Goal: Task Accomplishment & Management: Use online tool/utility

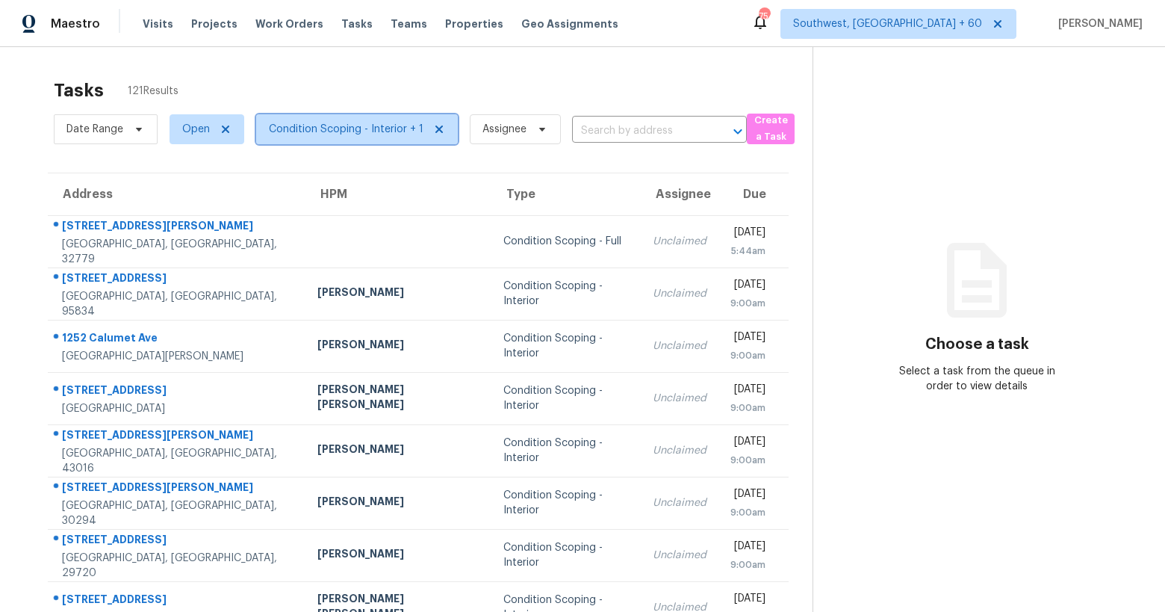
click at [364, 129] on span "Condition Scoping - Interior + 1" at bounding box center [346, 129] width 155 height 15
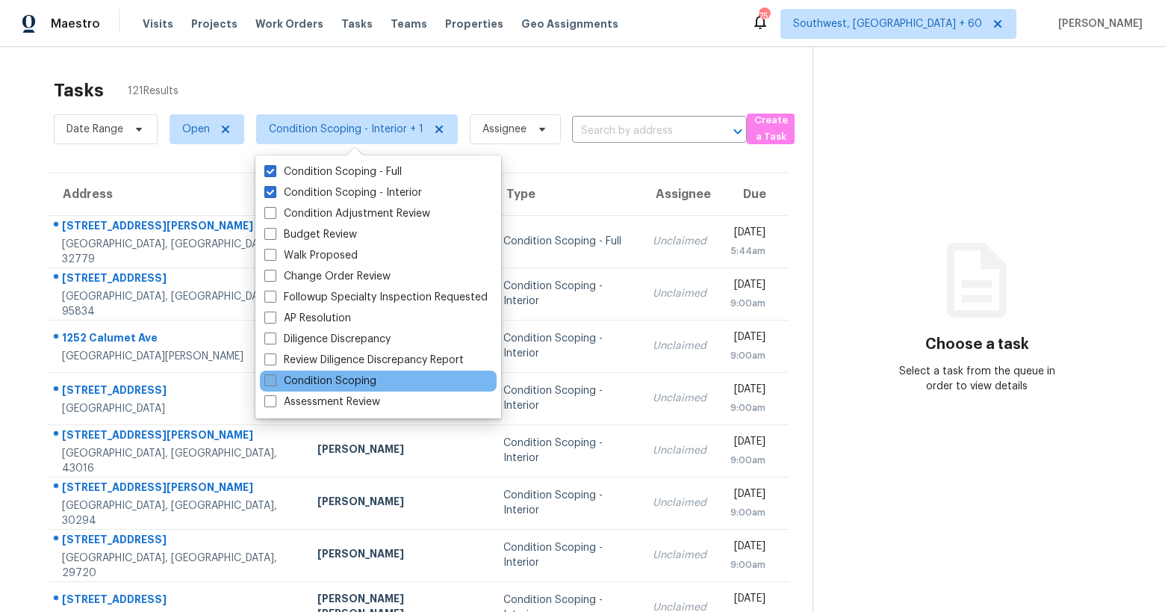
click at [331, 376] on label "Condition Scoping" at bounding box center [320, 380] width 112 height 15
click at [274, 376] on input "Condition Scoping" at bounding box center [269, 378] width 10 height 10
checkbox input "true"
click at [299, 65] on div "Tasks 136 Results Date Range Open Condition Scoping - Interior + 2 Assignee ​ C…" at bounding box center [582, 412] width 1165 height 731
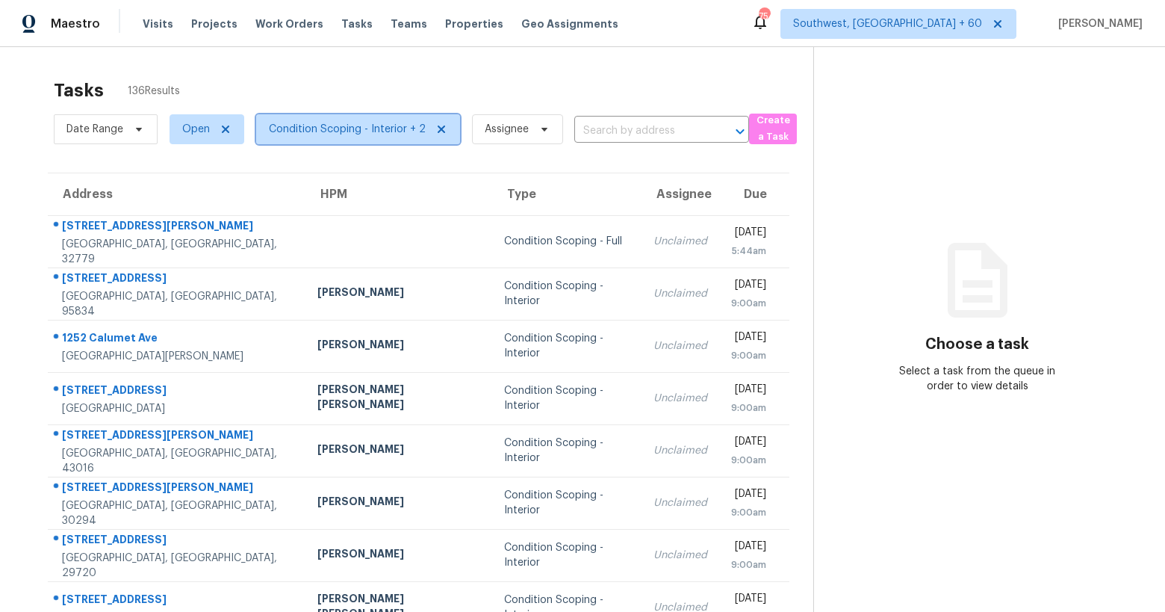
click at [316, 122] on span "Condition Scoping - Interior + 2" at bounding box center [347, 129] width 157 height 15
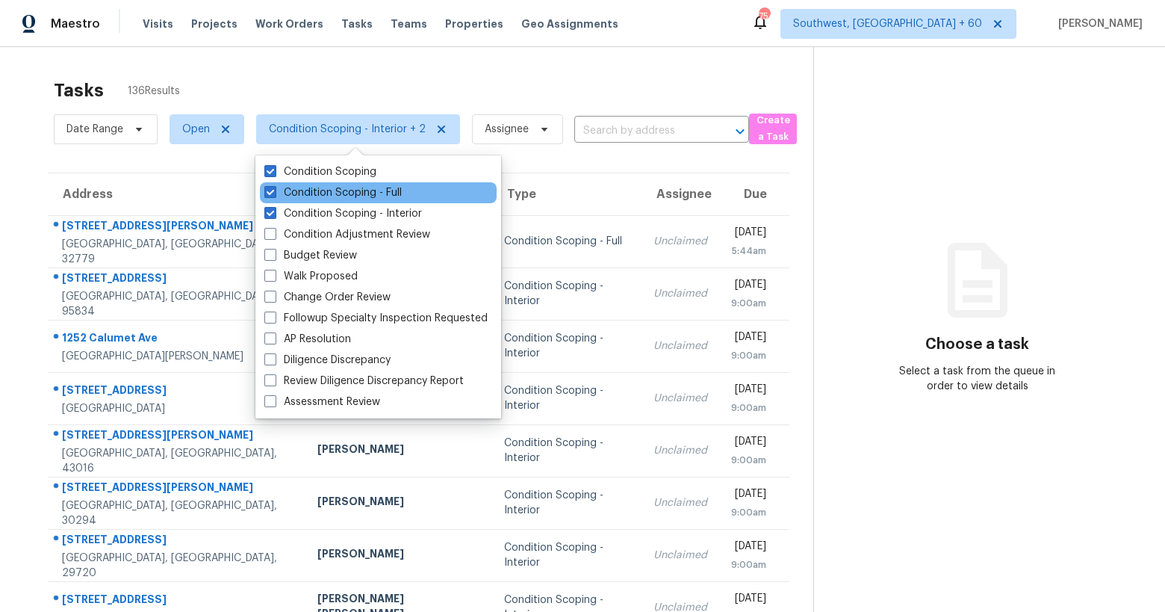
click at [318, 200] on div "Condition Scoping - Full" at bounding box center [378, 192] width 237 height 21
click at [317, 196] on label "Condition Scoping - Full" at bounding box center [332, 192] width 137 height 15
click at [274, 195] on input "Condition Scoping - Full" at bounding box center [269, 190] width 10 height 10
checkbox input "false"
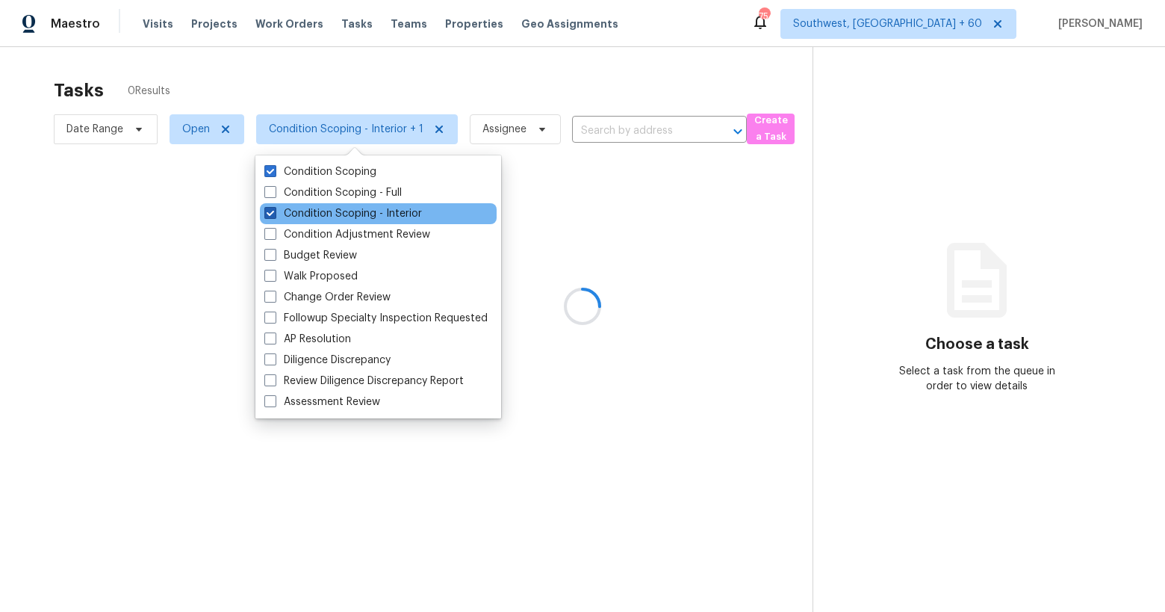
click at [317, 209] on label "Condition Scoping - Interior" at bounding box center [343, 213] width 158 height 15
click at [274, 209] on input "Condition Scoping - Interior" at bounding box center [269, 211] width 10 height 10
checkbox input "false"
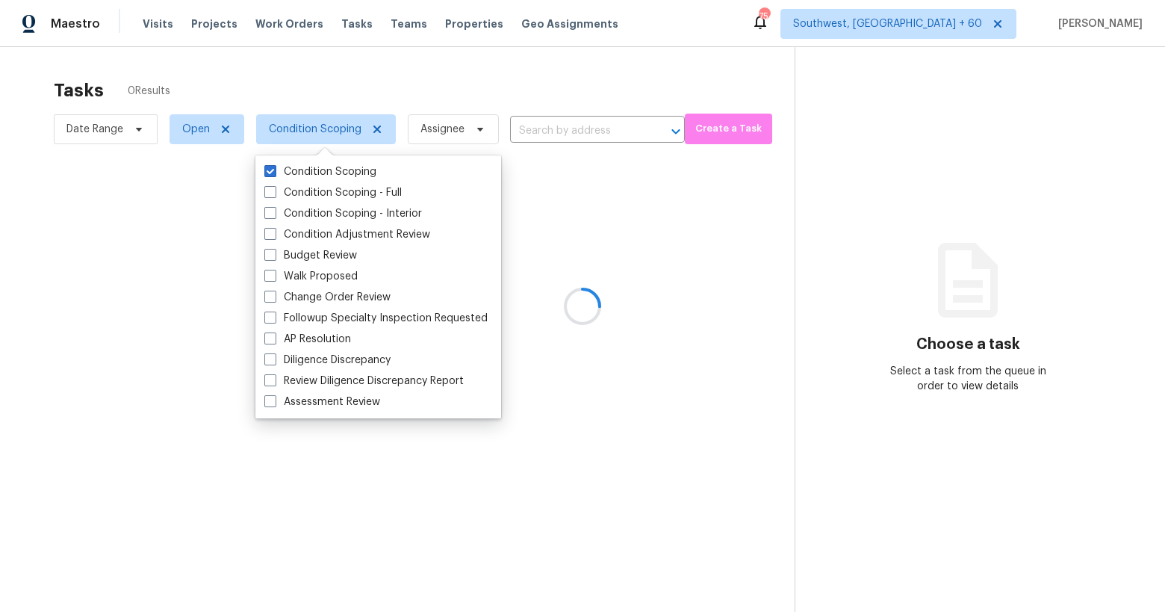
click at [310, 96] on div at bounding box center [582, 306] width 1165 height 612
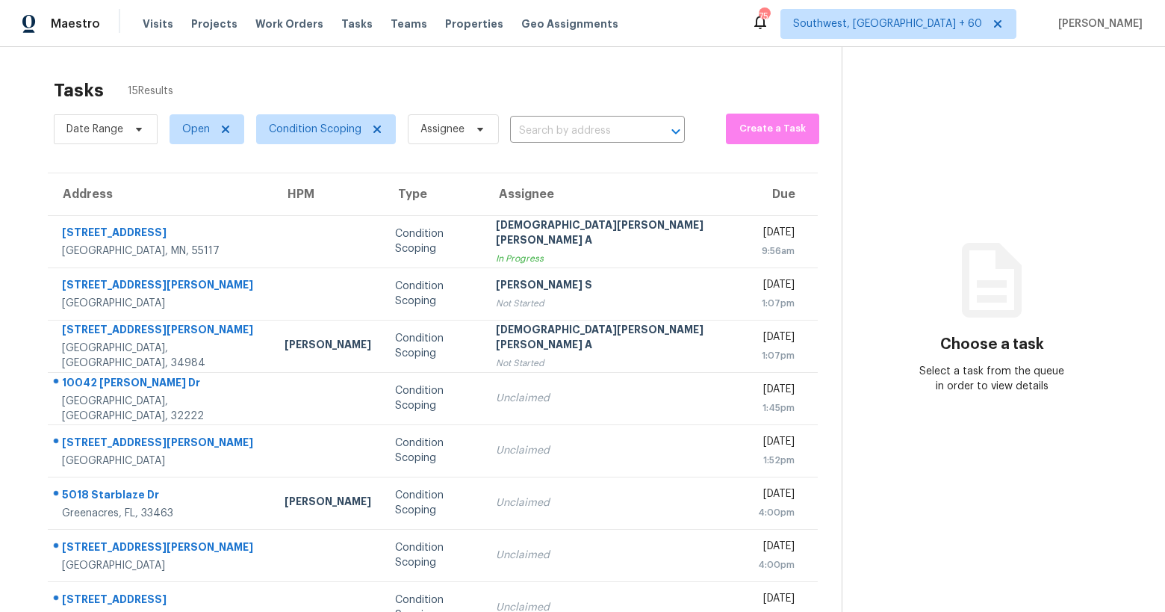
click at [414, 99] on div "Tasks 15 Results" at bounding box center [448, 90] width 788 height 39
click at [344, 128] on span "Condition Scoping" at bounding box center [315, 129] width 93 height 15
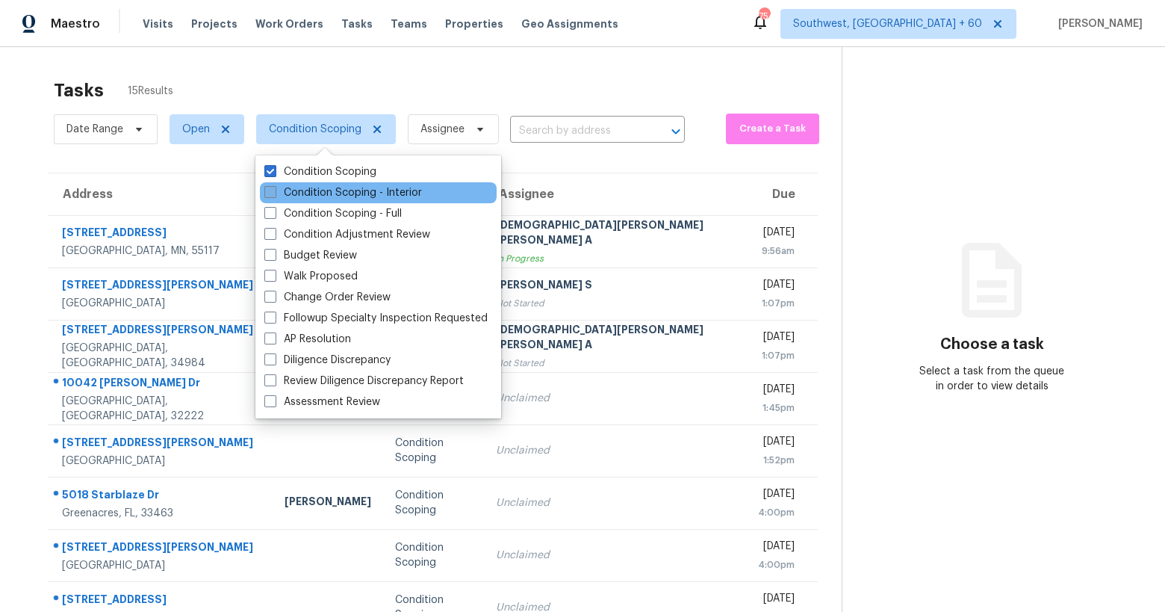
click at [329, 196] on label "Condition Scoping - Interior" at bounding box center [343, 192] width 158 height 15
click at [274, 195] on input "Condition Scoping - Interior" at bounding box center [269, 190] width 10 height 10
checkbox input "true"
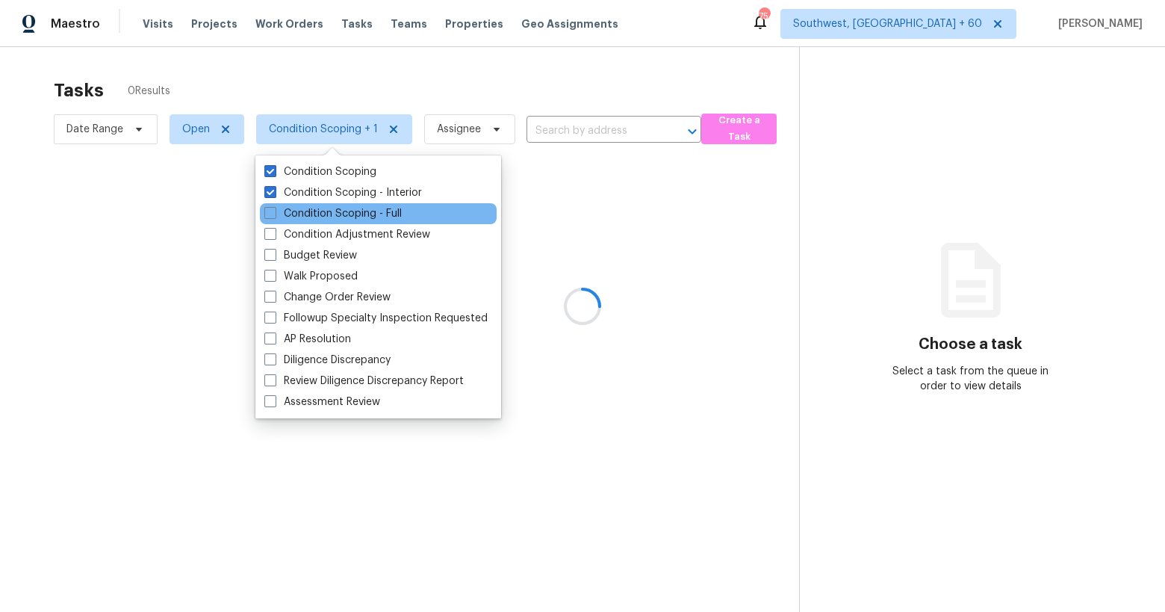
click at [326, 221] on div "Condition Scoping - Full" at bounding box center [378, 213] width 237 height 21
click at [317, 217] on label "Condition Scoping - Full" at bounding box center [332, 213] width 137 height 15
click at [274, 216] on input "Condition Scoping - Full" at bounding box center [269, 211] width 10 height 10
checkbox input "true"
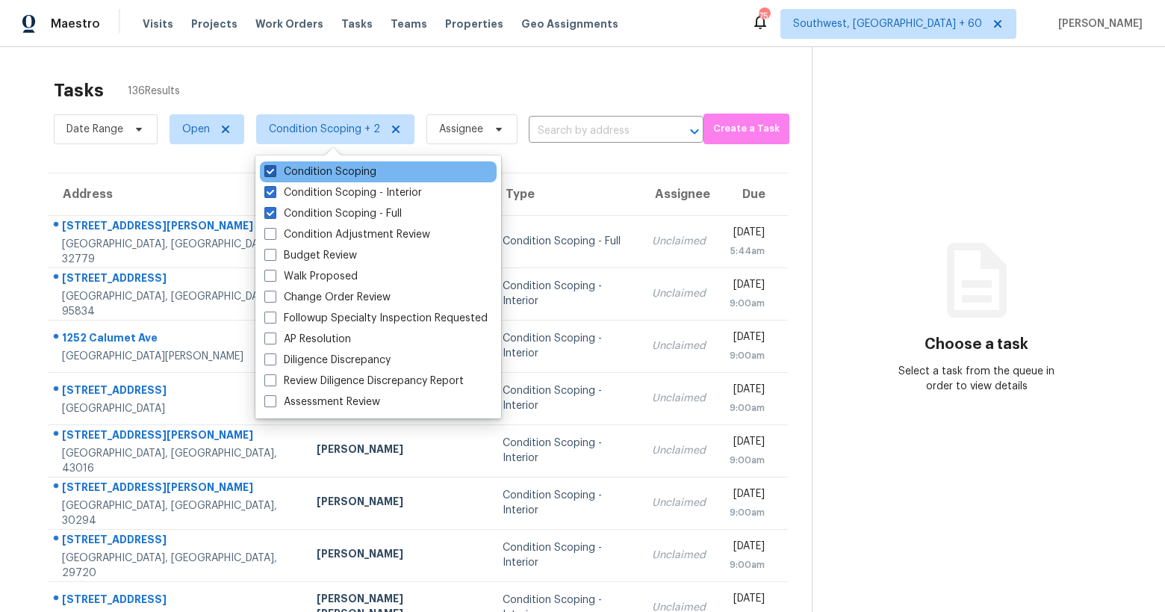
click at [320, 173] on label "Condition Scoping" at bounding box center [320, 171] width 112 height 15
click at [274, 173] on input "Condition Scoping" at bounding box center [269, 169] width 10 height 10
checkbox input "false"
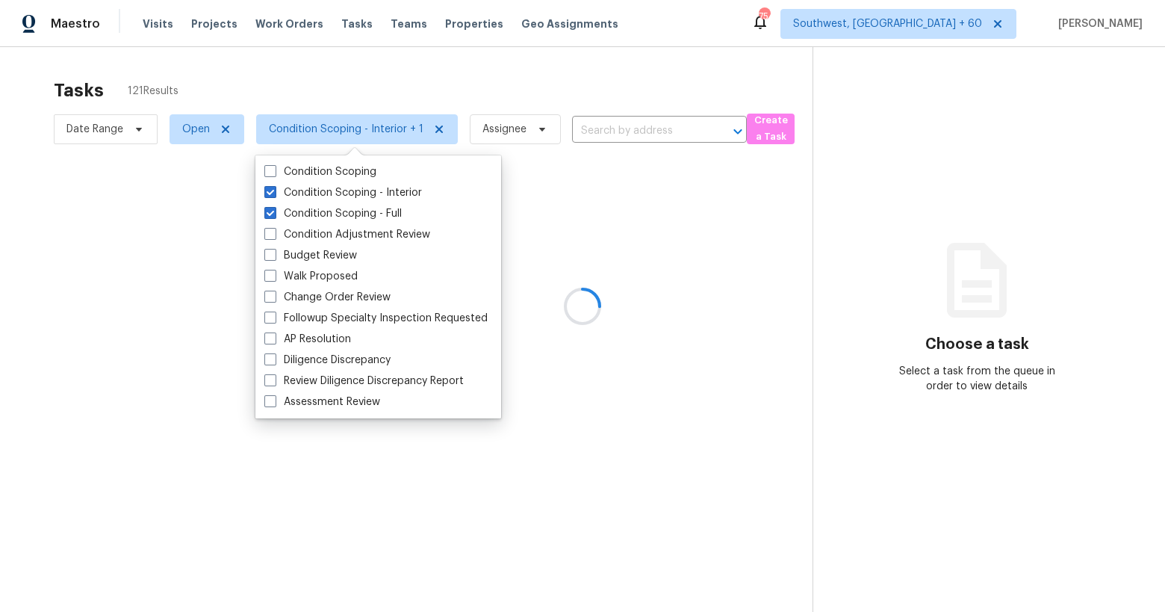
click at [246, 85] on div at bounding box center [582, 306] width 1165 height 612
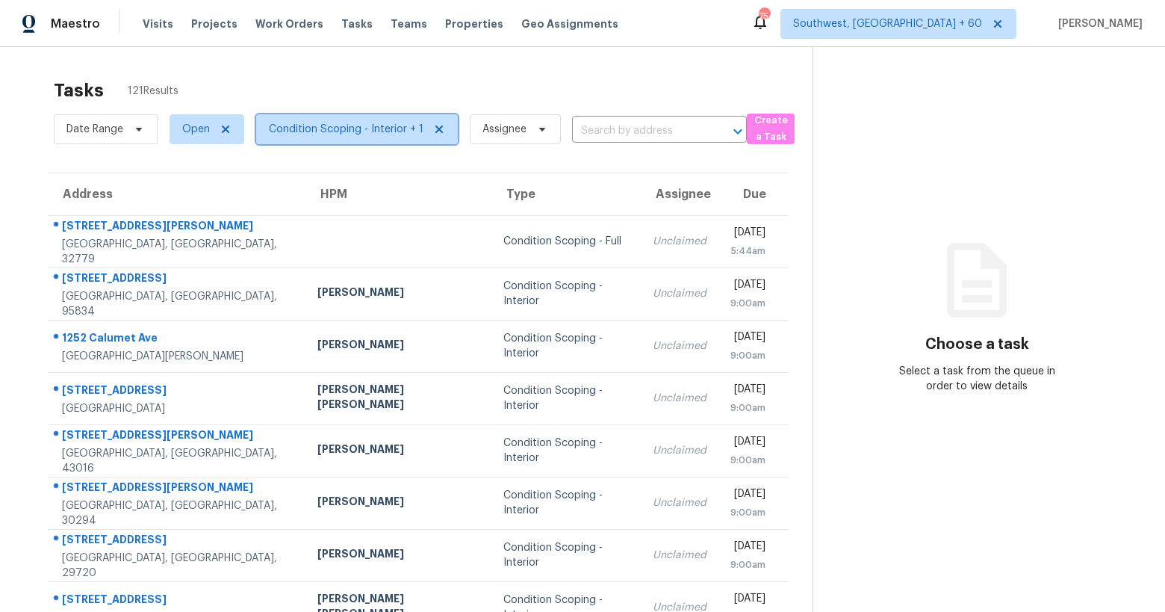
click at [356, 125] on span "Condition Scoping - Interior + 1" at bounding box center [346, 129] width 155 height 15
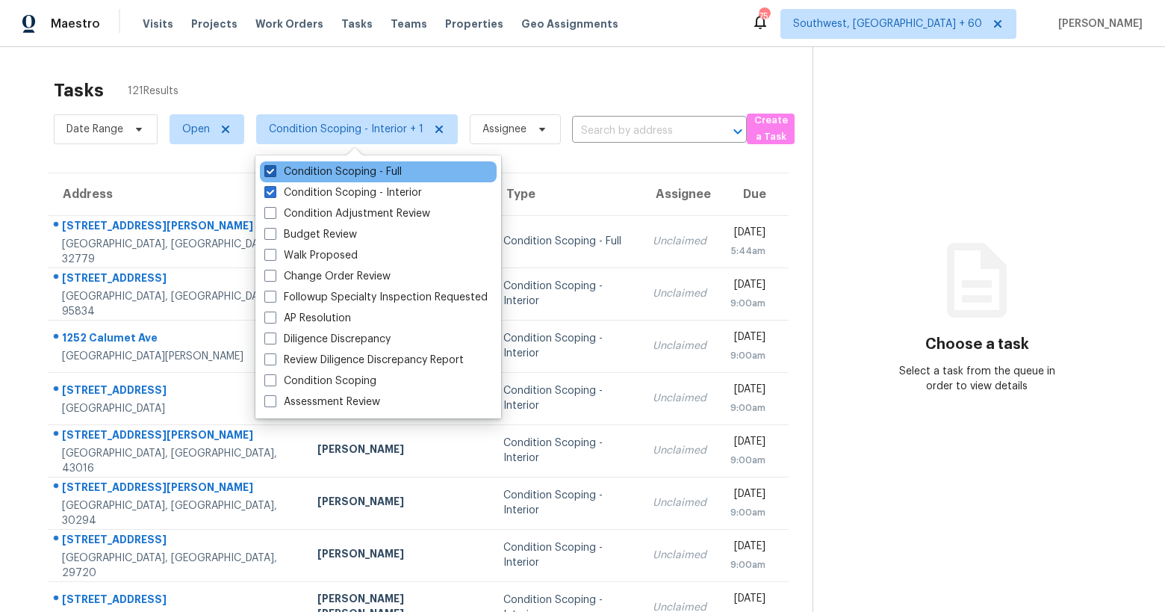
click at [350, 166] on label "Condition Scoping - Full" at bounding box center [332, 171] width 137 height 15
click at [274, 166] on input "Condition Scoping - Full" at bounding box center [269, 169] width 10 height 10
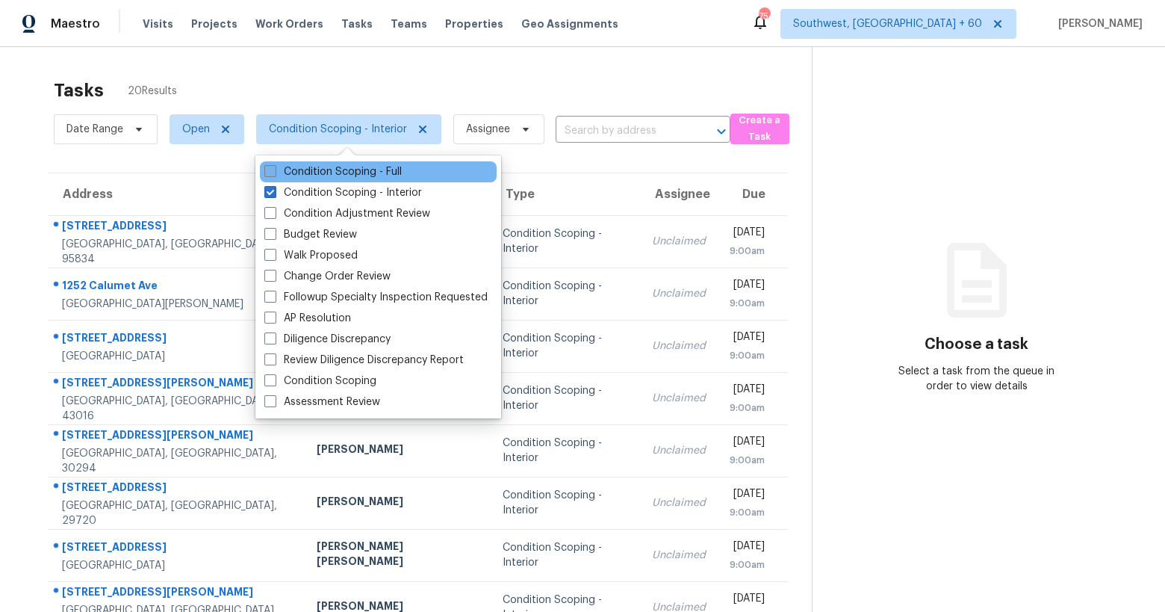
click at [350, 166] on label "Condition Scoping - Full" at bounding box center [332, 171] width 137 height 15
click at [274, 166] on input "Condition Scoping - Full" at bounding box center [269, 169] width 10 height 10
checkbox input "true"
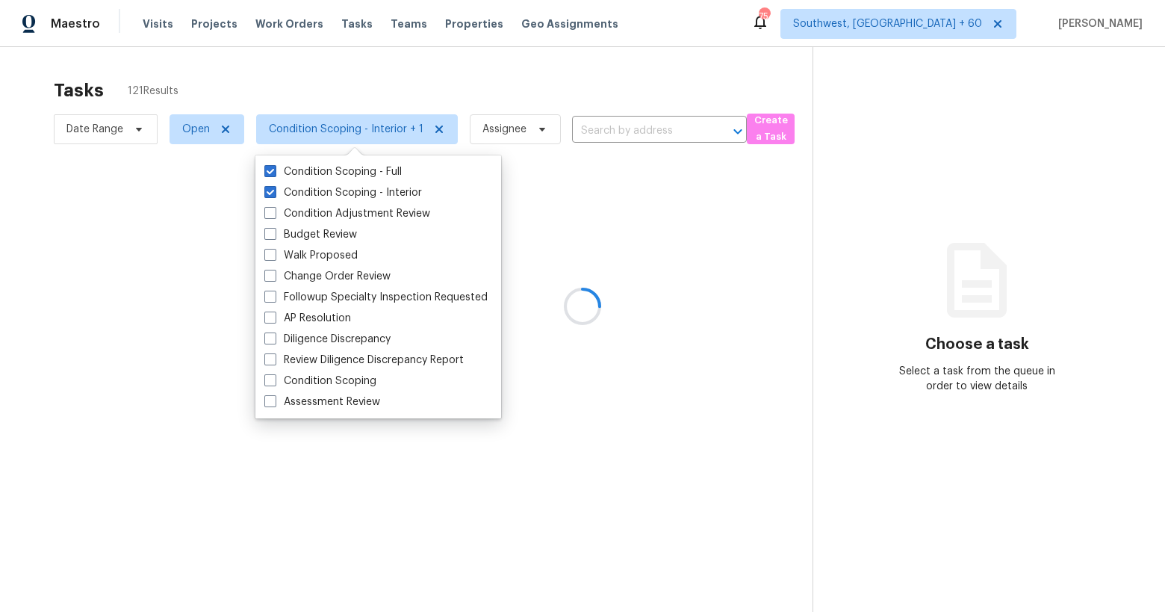
click at [280, 84] on div at bounding box center [582, 306] width 1165 height 612
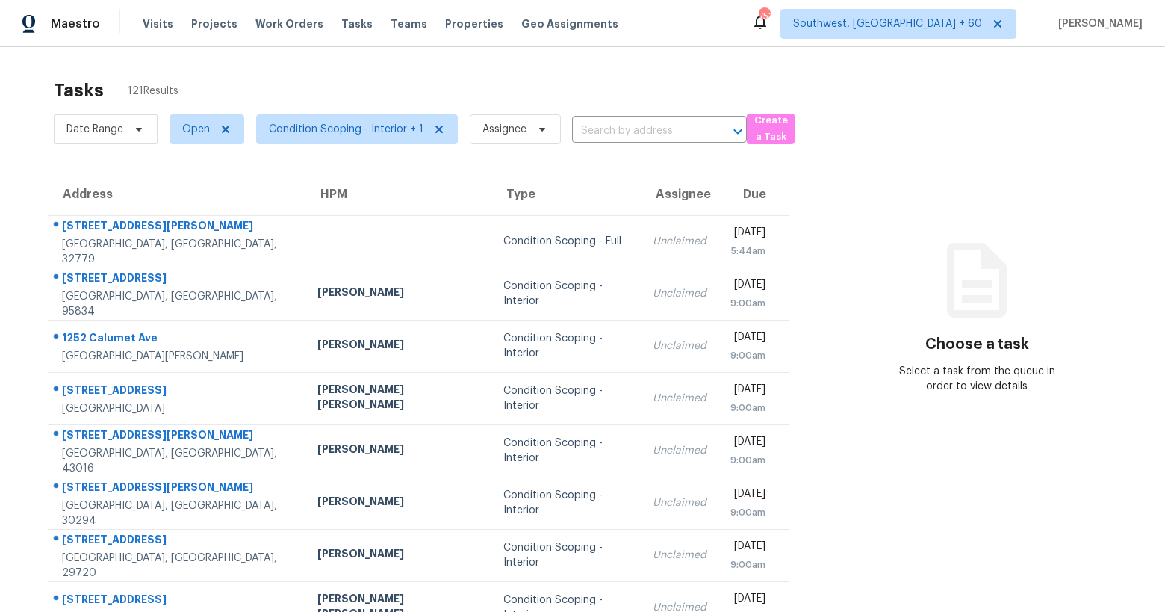
click at [270, 71] on div "Tasks 121 Results" at bounding box center [433, 90] width 759 height 39
click at [316, 130] on span "Condition Scoping - Interior + 1" at bounding box center [346, 129] width 155 height 15
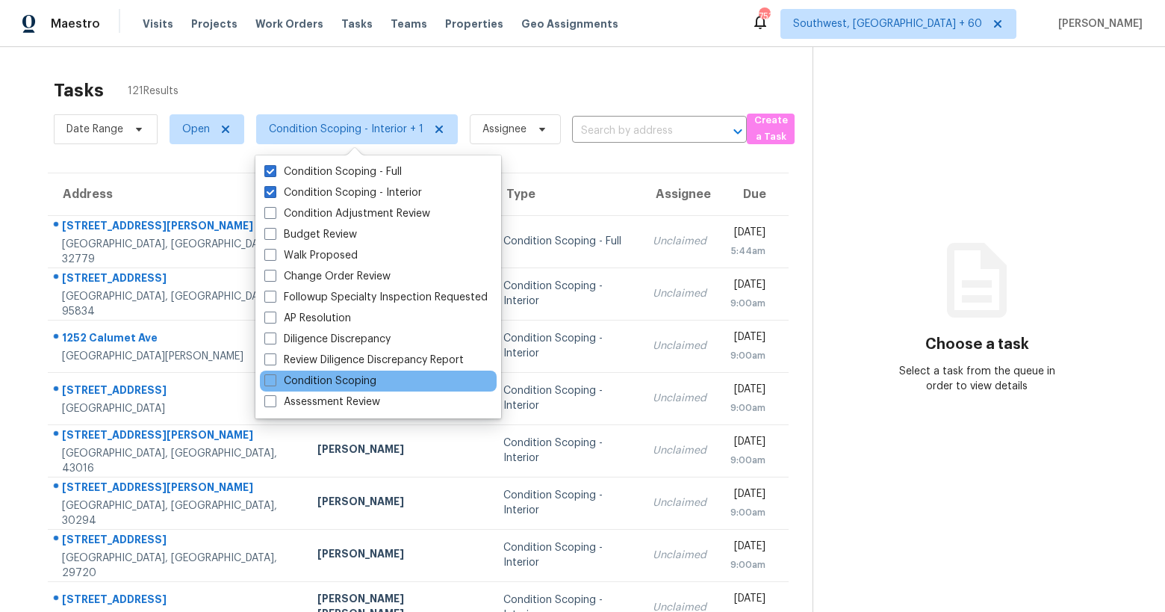
click at [332, 389] on div "Condition Scoping" at bounding box center [378, 380] width 237 height 21
click at [296, 380] on label "Condition Scoping" at bounding box center [320, 380] width 112 height 15
click at [274, 380] on input "Condition Scoping" at bounding box center [269, 378] width 10 height 10
checkbox input "true"
click at [210, 68] on div "Tasks 136 Results Date Range Open Condition Scoping - Interior + 2 Assignee ​ C…" at bounding box center [582, 412] width 1165 height 731
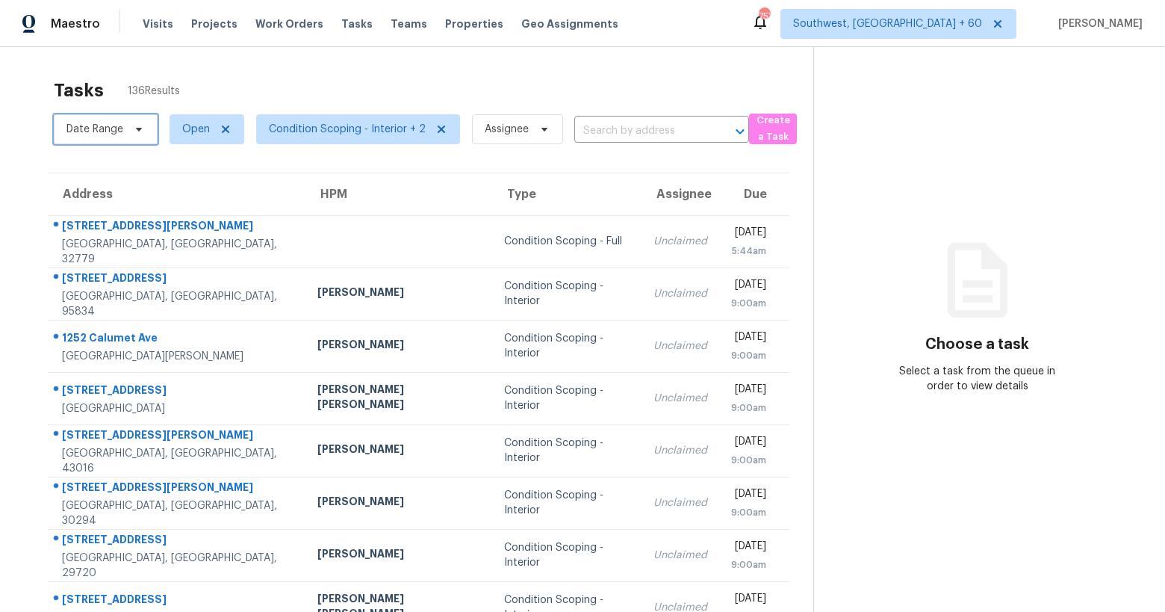
click at [115, 132] on span "Date Range" at bounding box center [94, 129] width 57 height 15
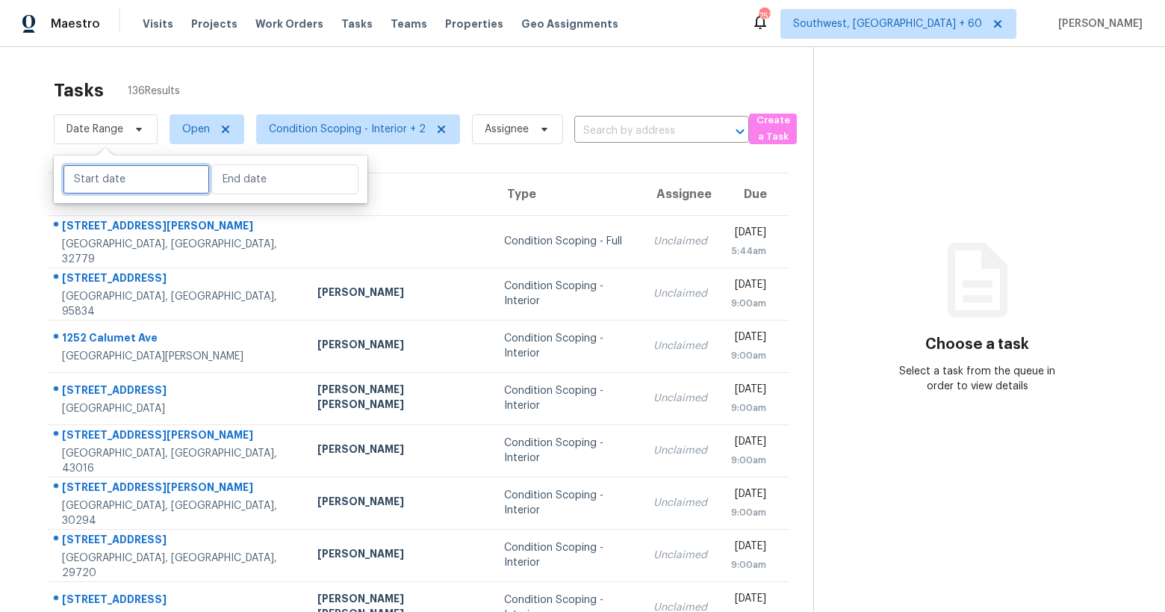
click at [117, 181] on input "text" at bounding box center [136, 179] width 147 height 30
select select "9"
select select "2025"
select select "10"
select select "2025"
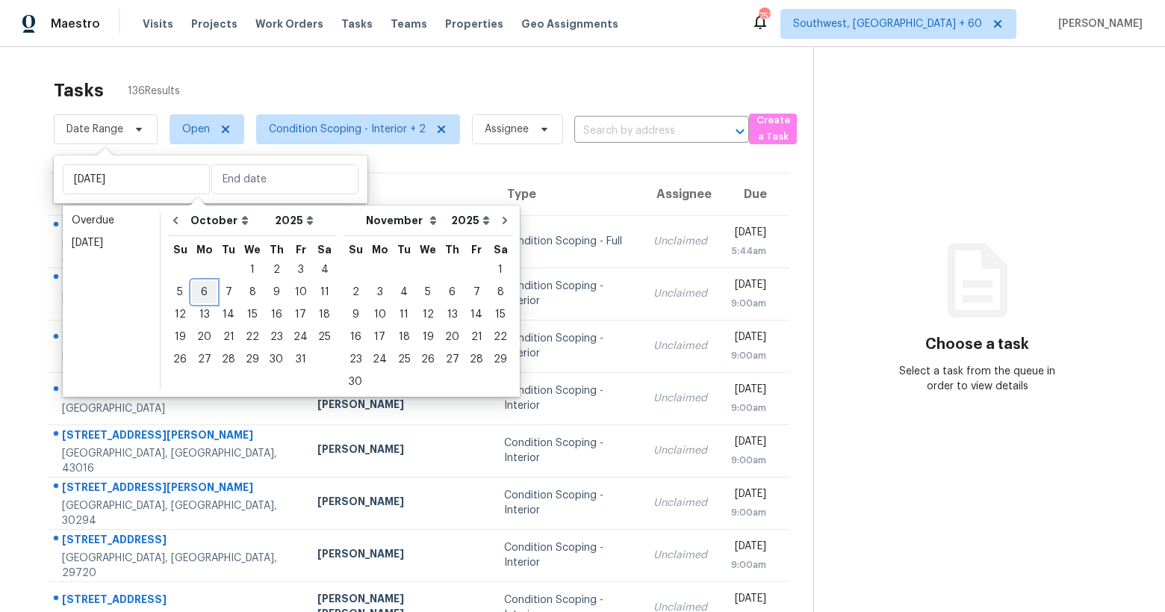
click at [199, 298] on div "6" at bounding box center [204, 292] width 25 height 21
type input "[DATE]"
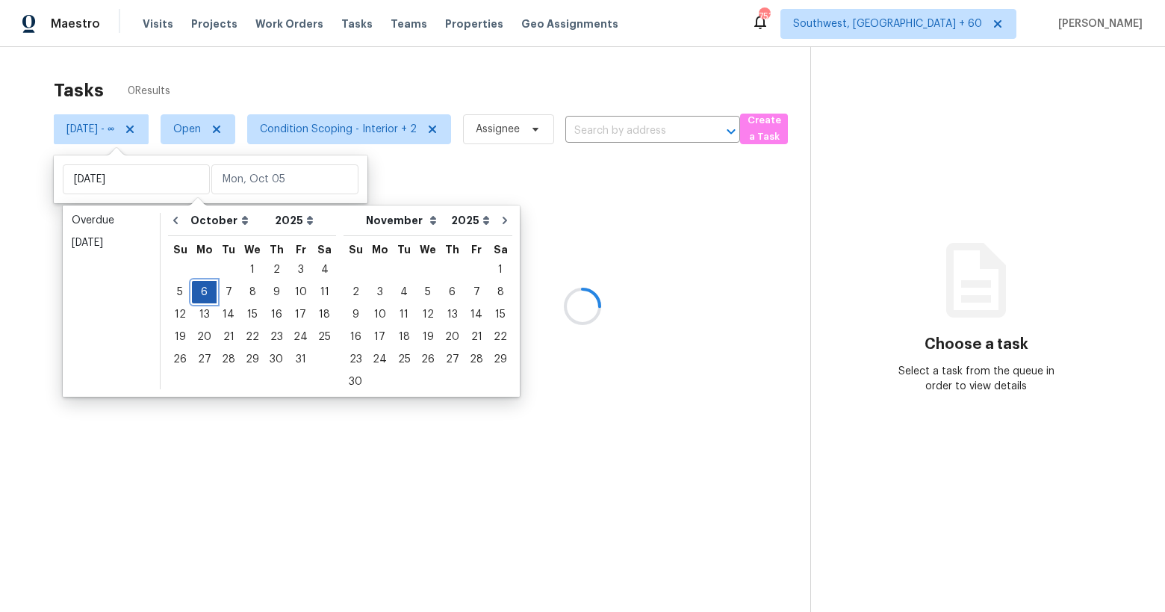
click at [199, 298] on div "6" at bounding box center [204, 292] width 25 height 21
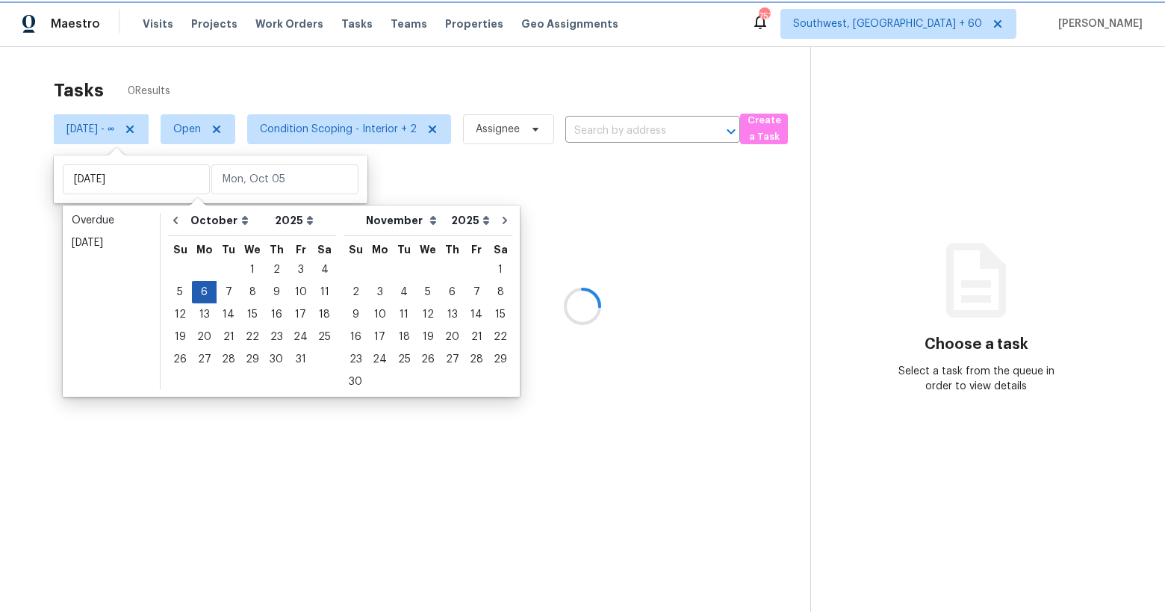
type input "[DATE]"
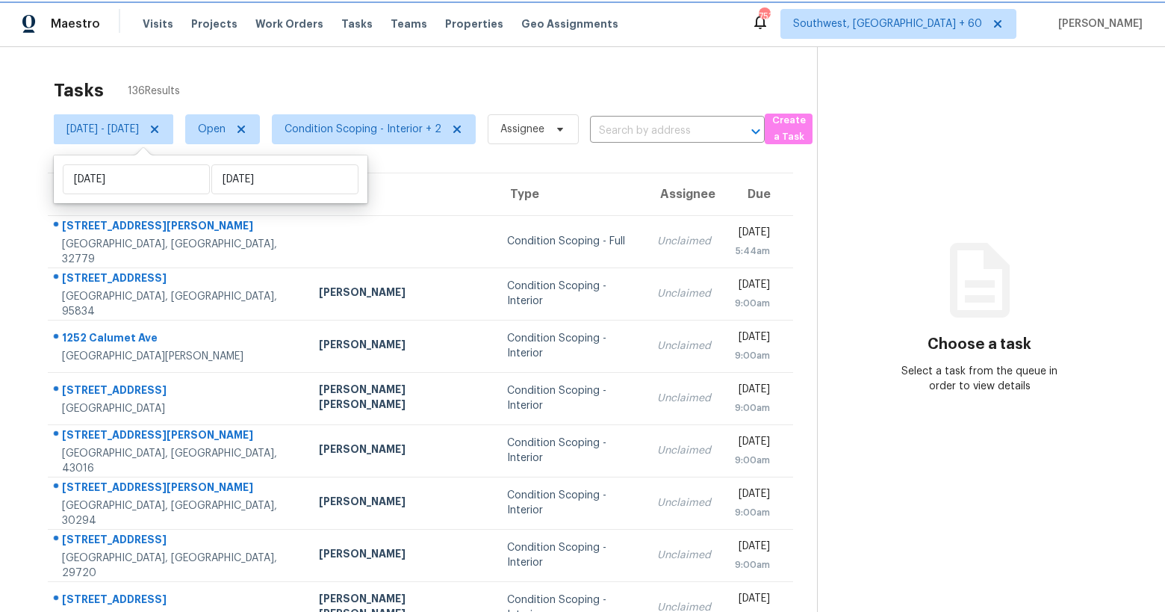
click at [158, 131] on icon at bounding box center [154, 128] width 7 height 7
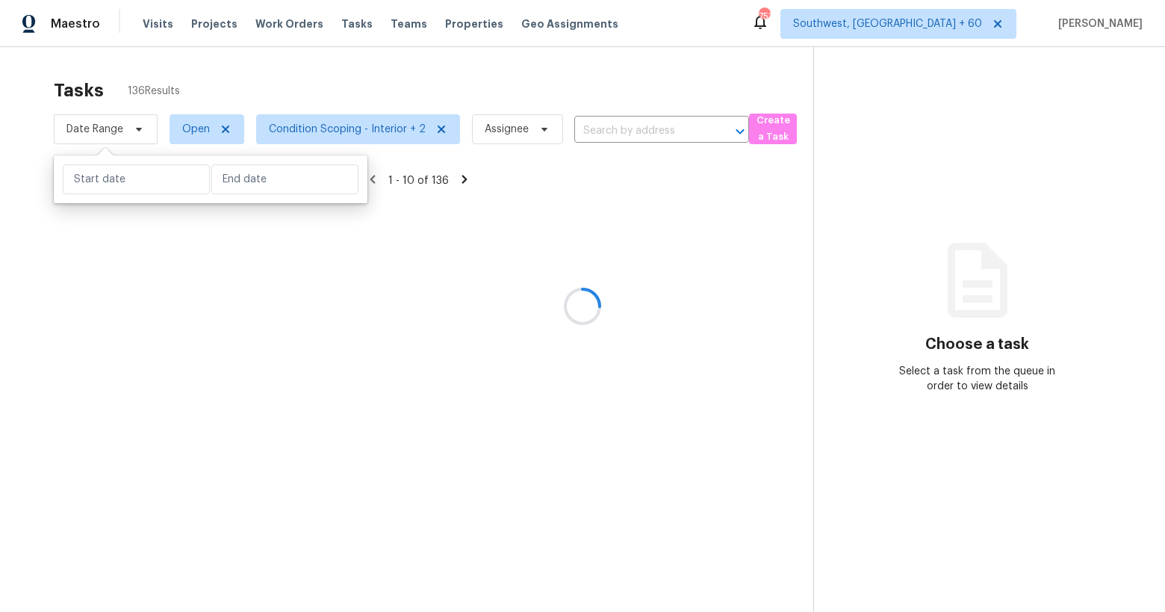
click at [221, 67] on div at bounding box center [582, 306] width 1165 height 612
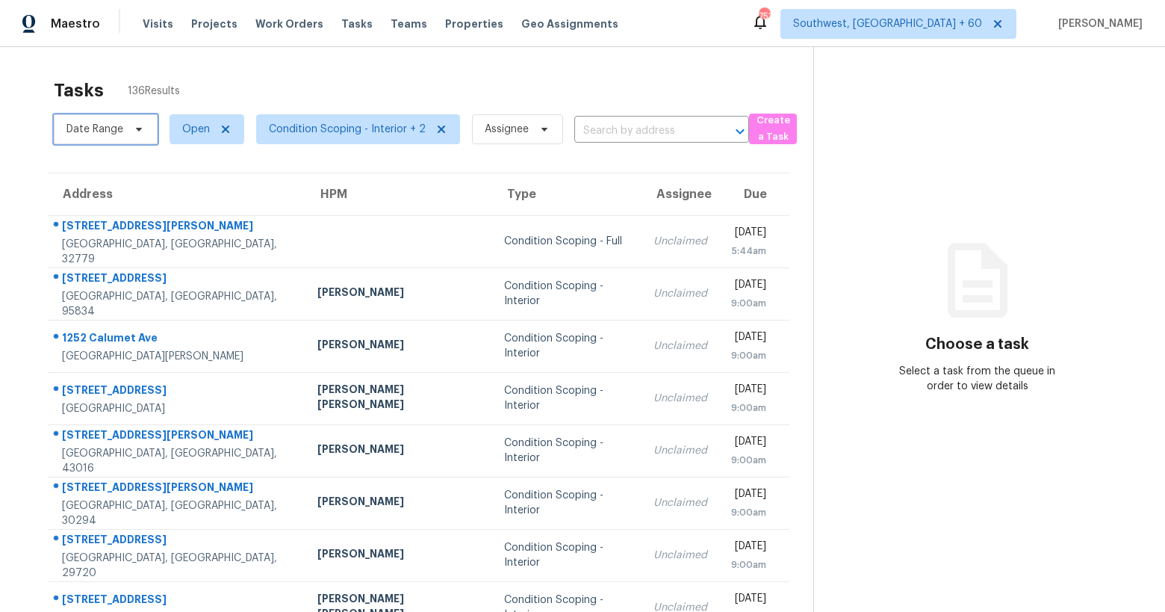
click at [111, 123] on span "Date Range" at bounding box center [94, 129] width 57 height 15
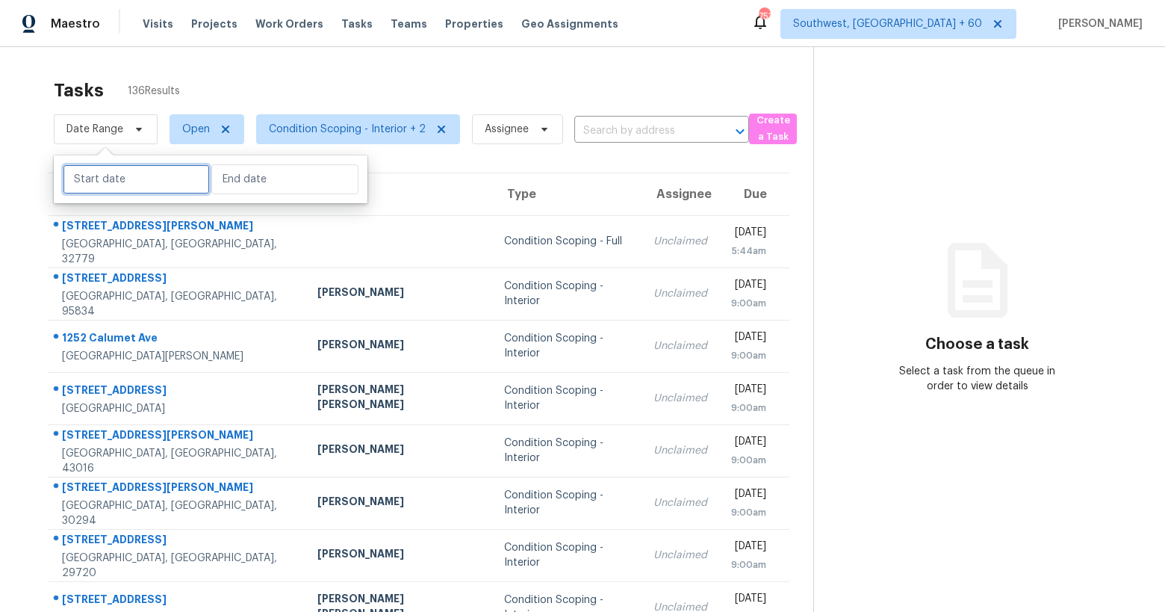
click at [107, 178] on input "text" at bounding box center [136, 179] width 147 height 30
select select "9"
select select "2025"
select select "10"
select select "2025"
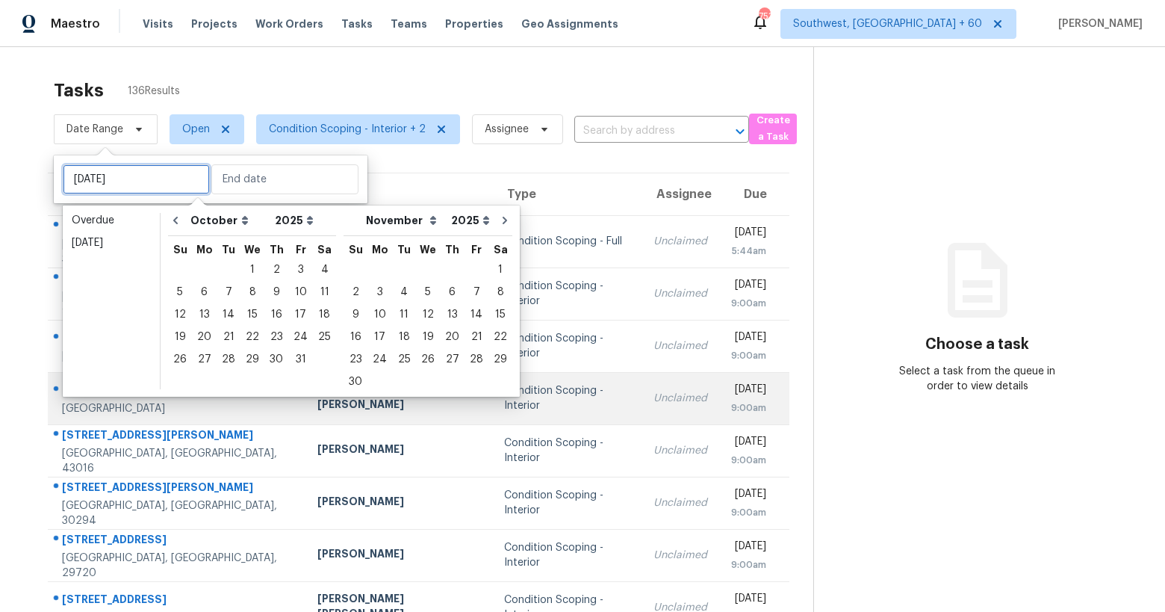
type input "[DATE]"
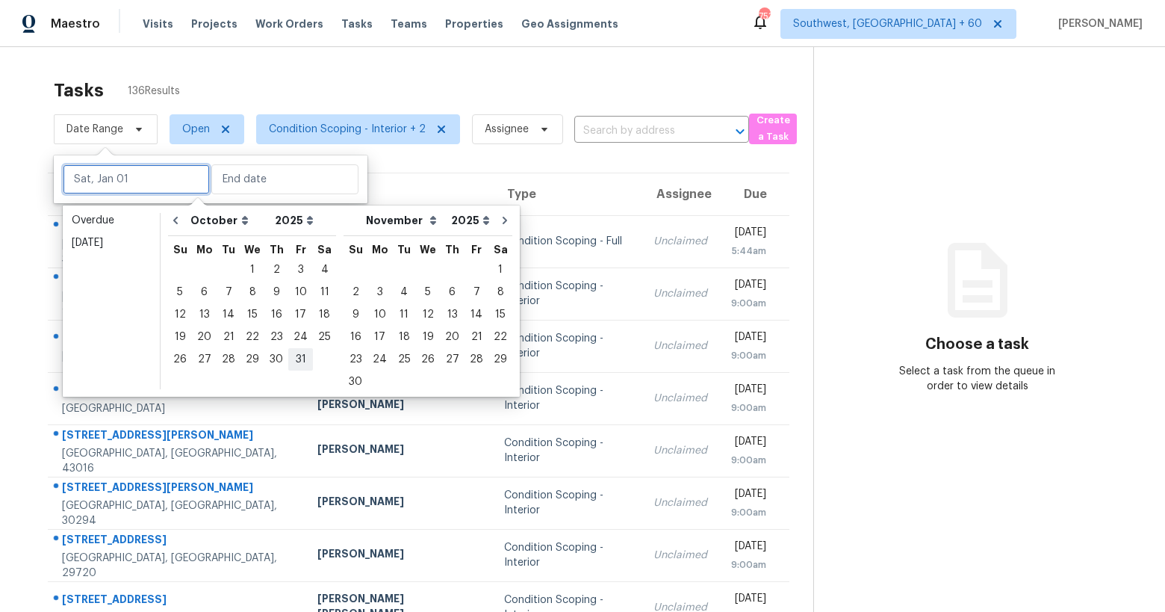
type input "[DATE]"
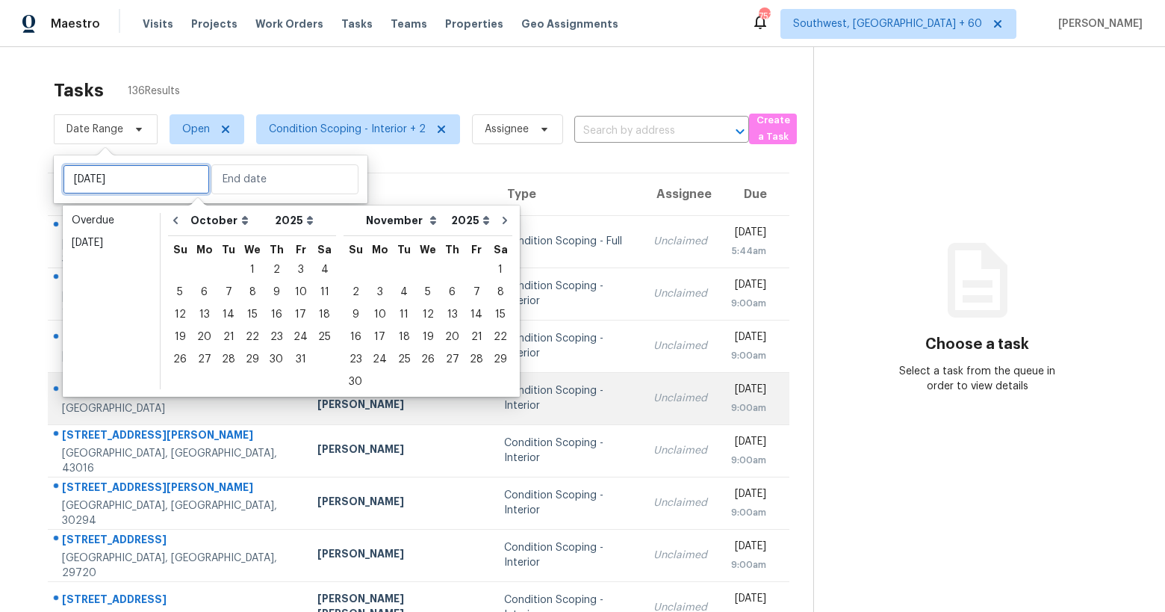
type input "[DATE]"
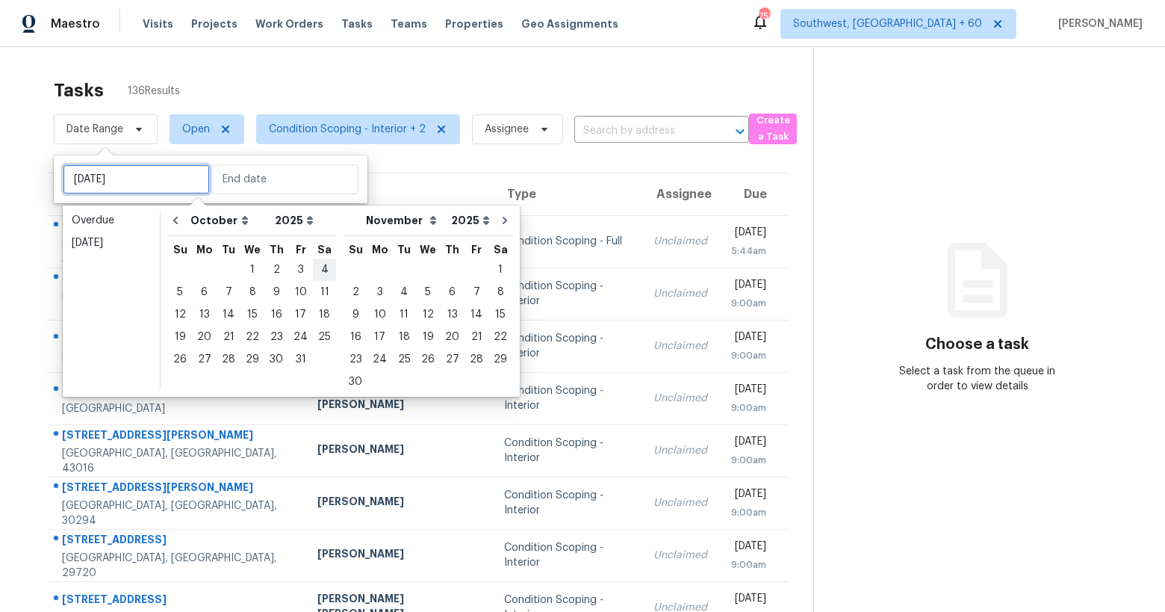
type input "[DATE]"
click at [322, 271] on div "4" at bounding box center [324, 269] width 23 height 21
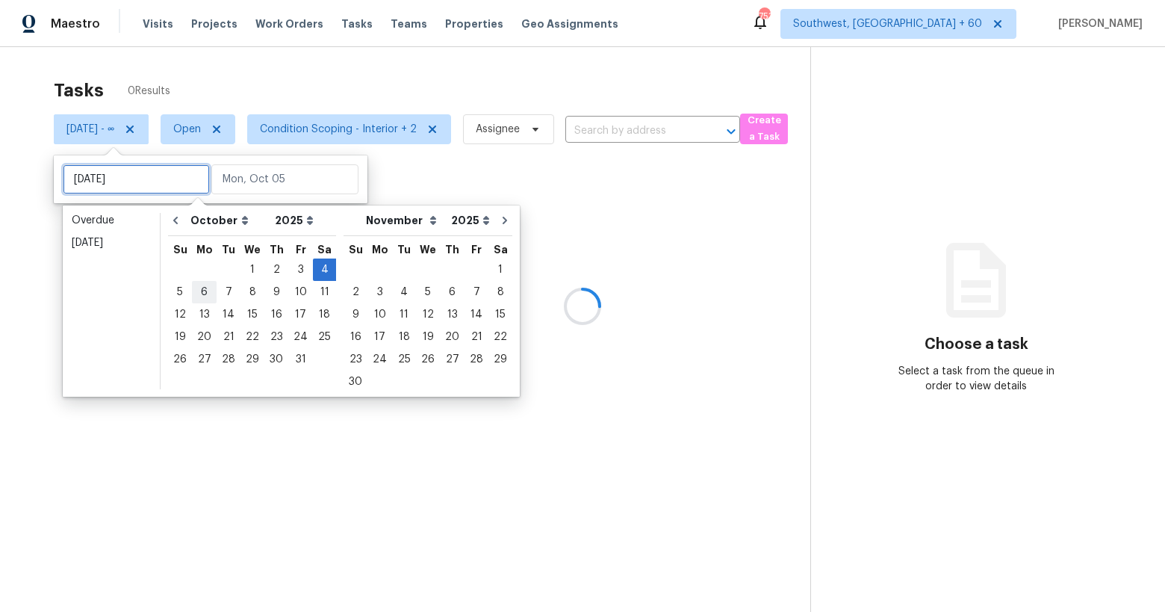
type input "[DATE]"
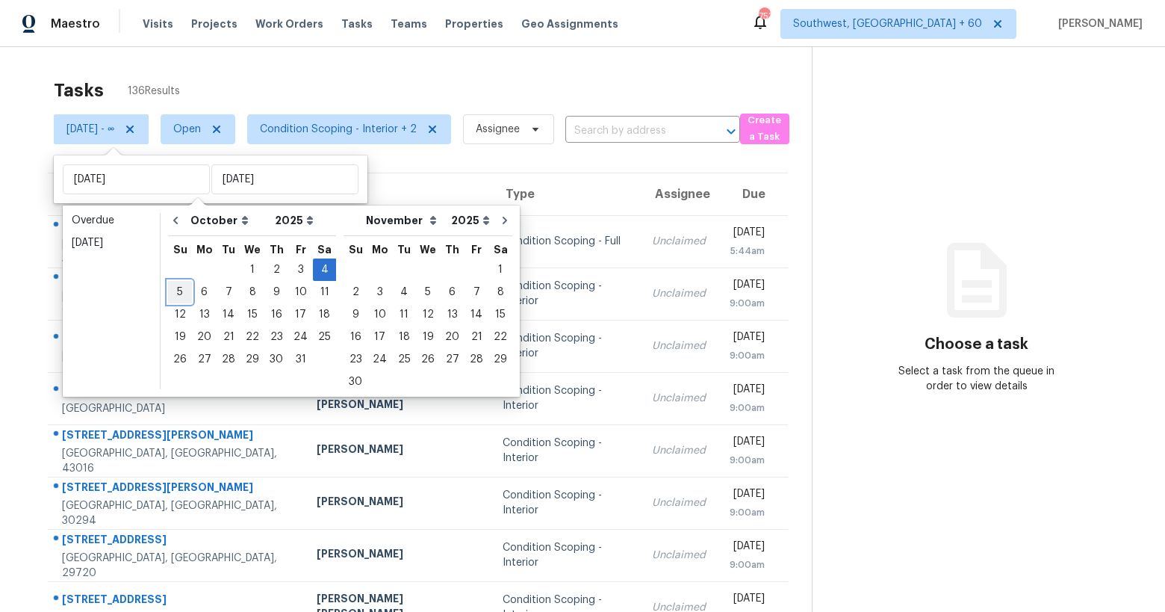
click at [178, 291] on div "5" at bounding box center [180, 292] width 24 height 21
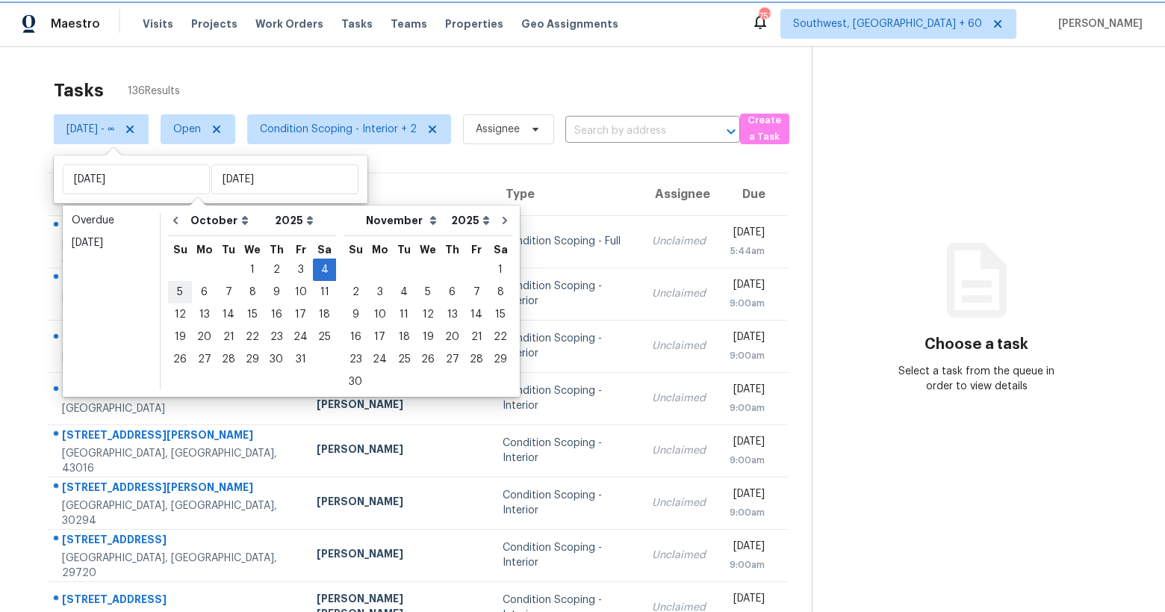
type input "[DATE]"
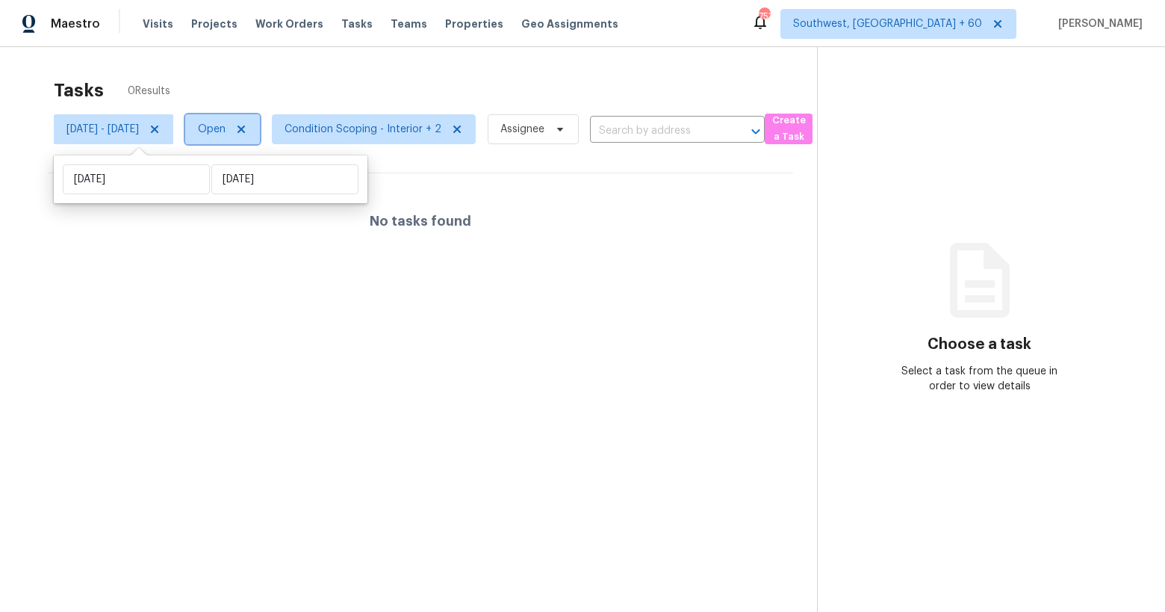
click at [226, 133] on span "Open" at bounding box center [212, 129] width 28 height 15
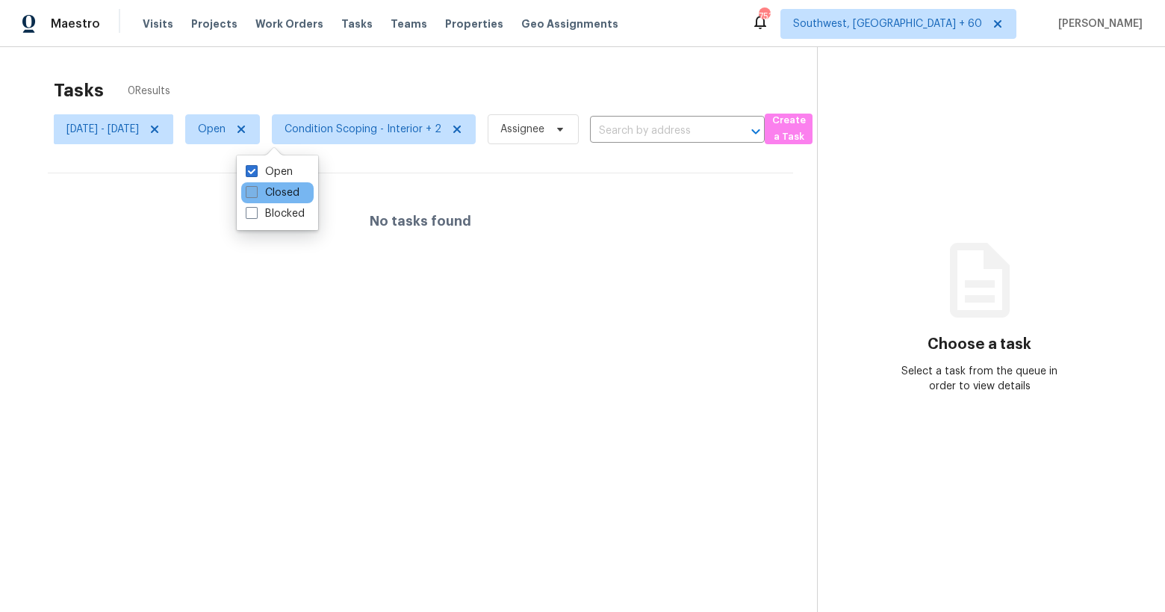
click at [277, 193] on label "Closed" at bounding box center [273, 192] width 54 height 15
click at [255, 193] on input "Closed" at bounding box center [251, 190] width 10 height 10
checkbox input "true"
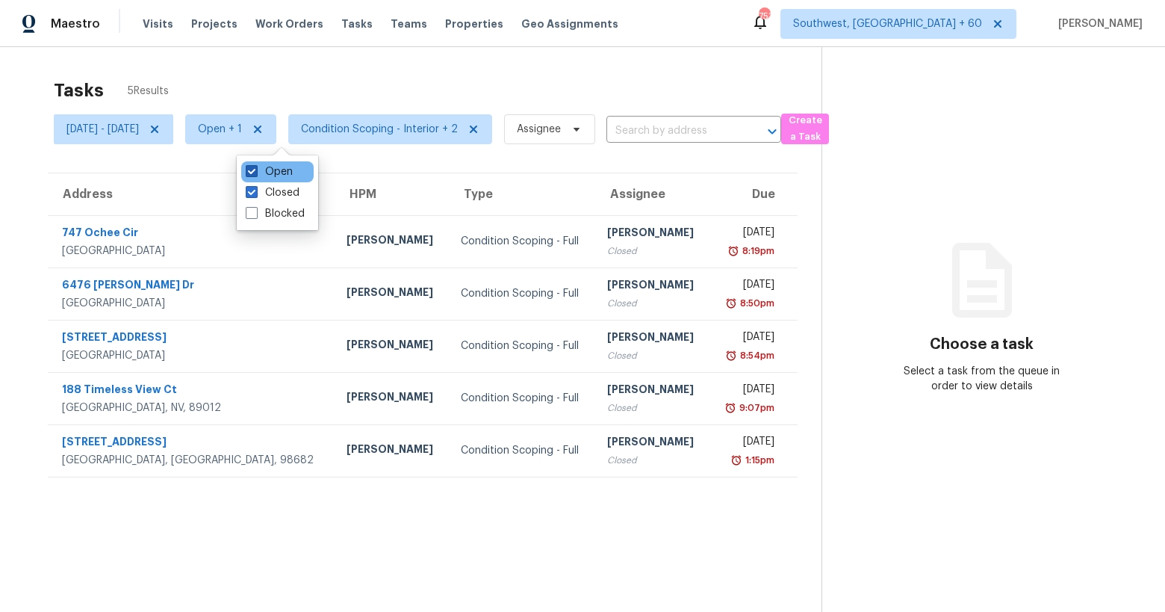
click at [270, 167] on label "Open" at bounding box center [269, 171] width 47 height 15
click at [255, 167] on input "Open" at bounding box center [251, 169] width 10 height 10
checkbox input "false"
click at [199, 69] on div "Tasks 5 Results [DATE] - [DATE] Closed Condition Scoping - Interior + 2 Assigne…" at bounding box center [582, 353] width 1165 height 612
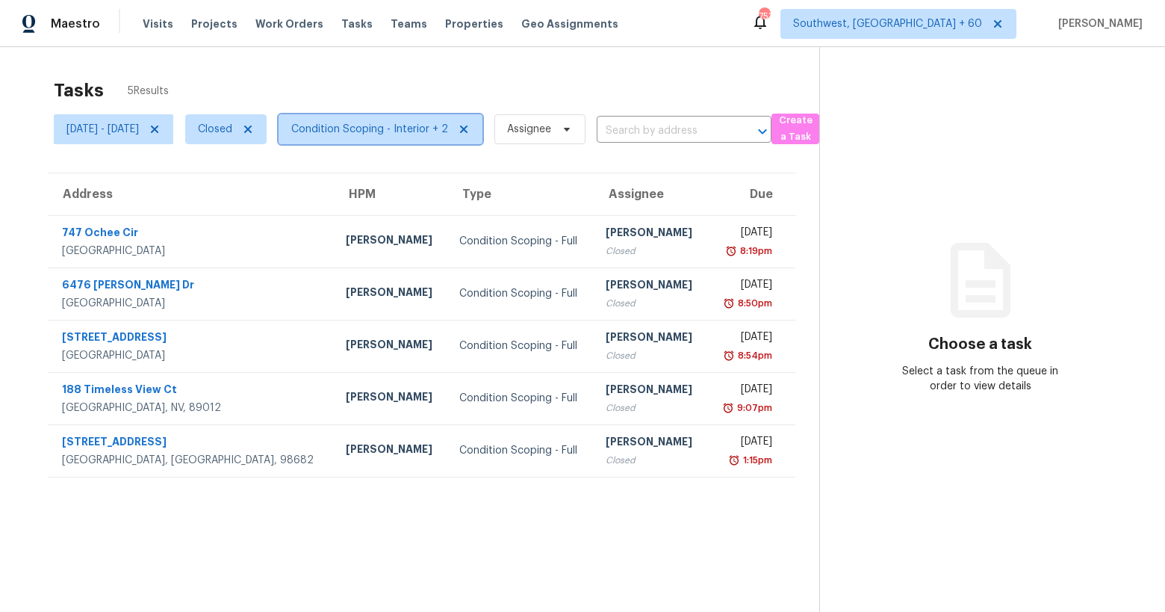
click at [448, 128] on span "Condition Scoping - Interior + 2" at bounding box center [369, 129] width 157 height 15
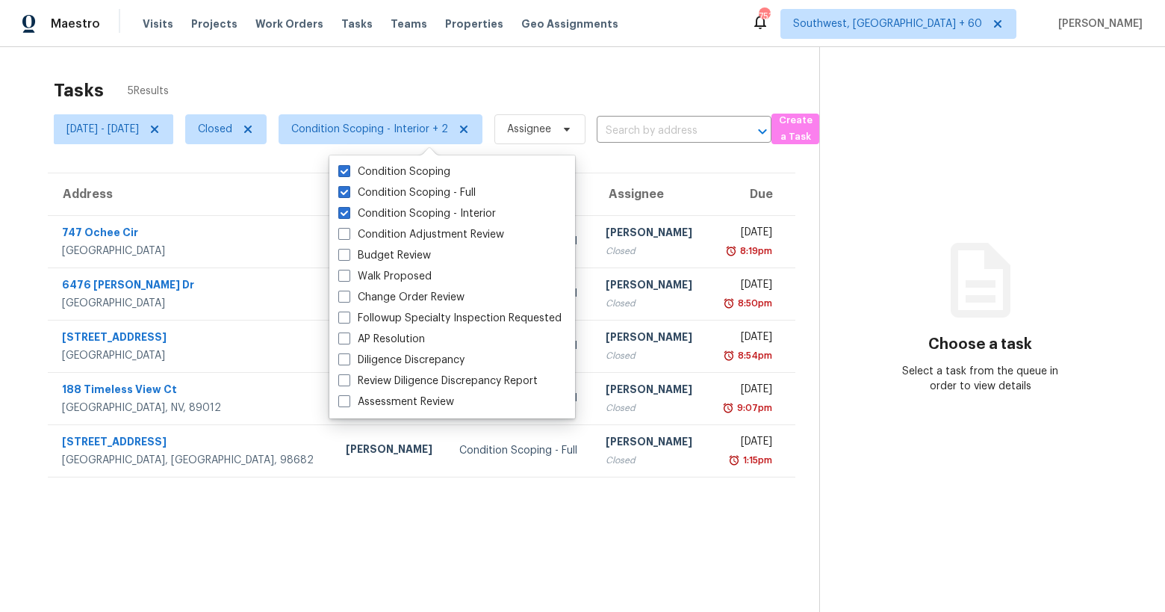
click at [391, 56] on div "Tasks 5 Results [DATE] - [DATE] Closed Condition Scoping - Interior + 2 Assigne…" at bounding box center [582, 353] width 1165 height 612
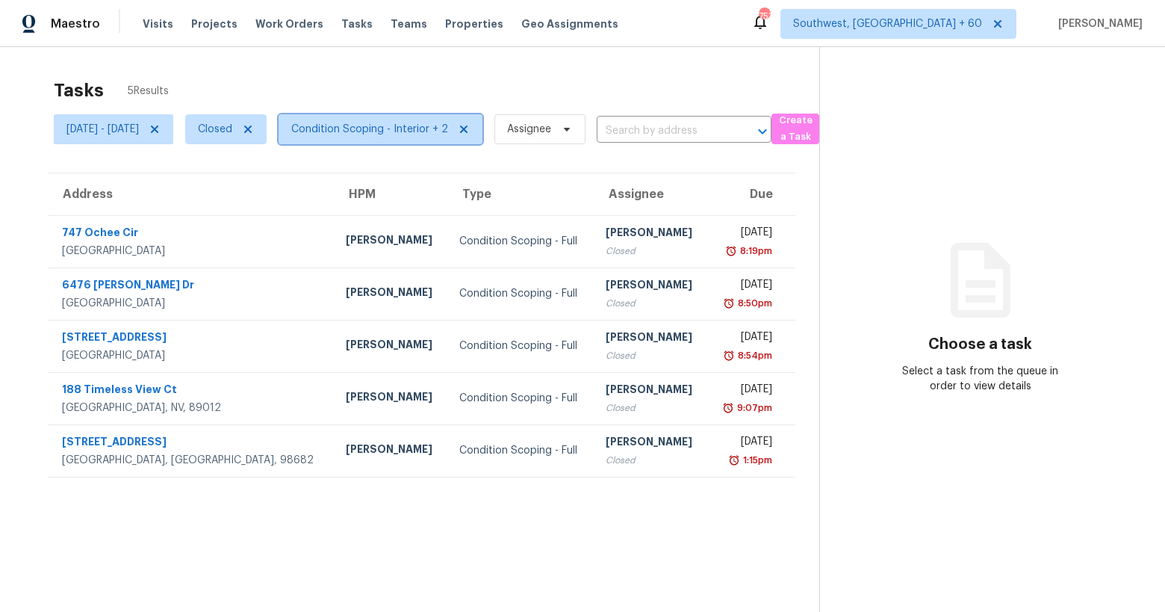
click at [419, 131] on span "Condition Scoping - Interior + 2" at bounding box center [369, 129] width 157 height 15
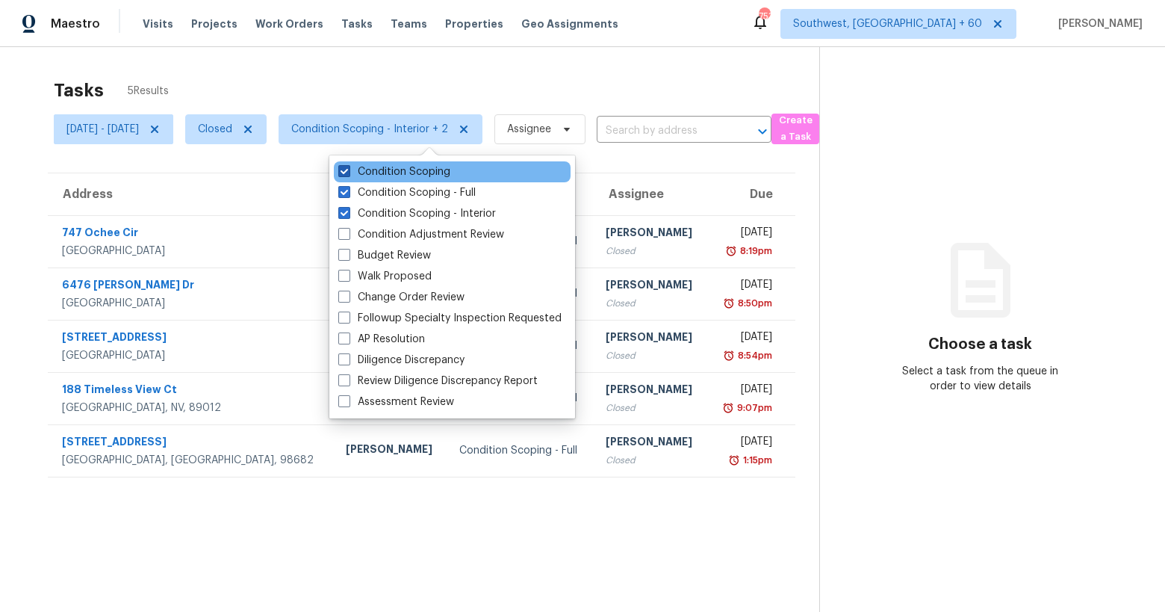
click at [420, 168] on label "Condition Scoping" at bounding box center [394, 171] width 112 height 15
click at [348, 168] on input "Condition Scoping" at bounding box center [343, 169] width 10 height 10
click at [420, 168] on label "Condition Scoping" at bounding box center [394, 171] width 112 height 15
click at [348, 168] on input "Condition Scoping" at bounding box center [343, 169] width 10 height 10
checkbox input "true"
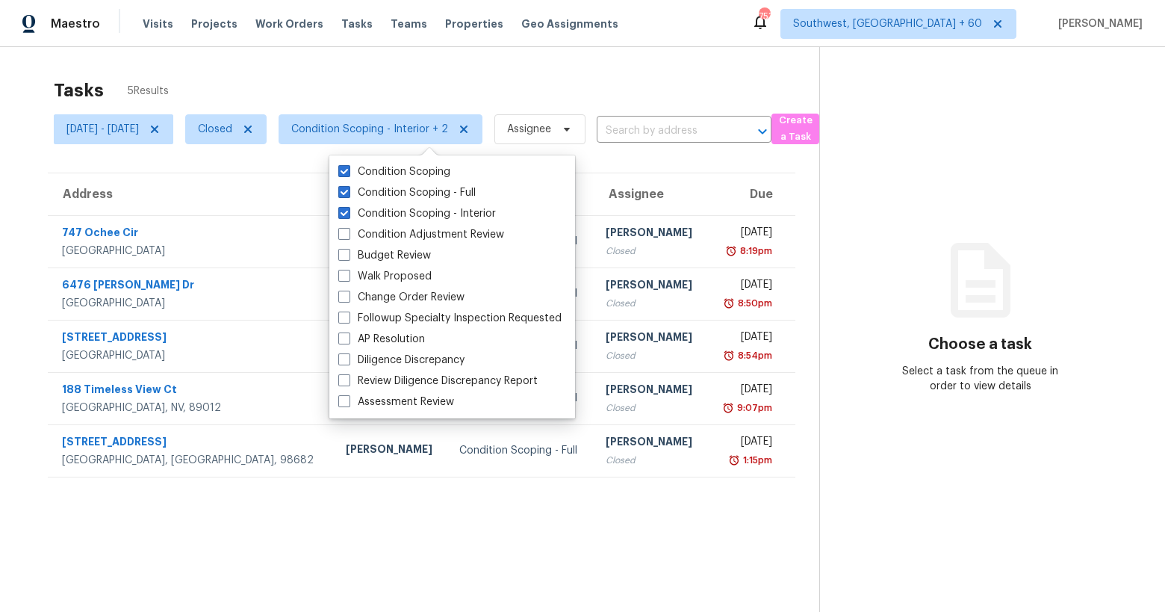
click at [296, 72] on div "Tasks 5 Results" at bounding box center [437, 90] width 766 height 39
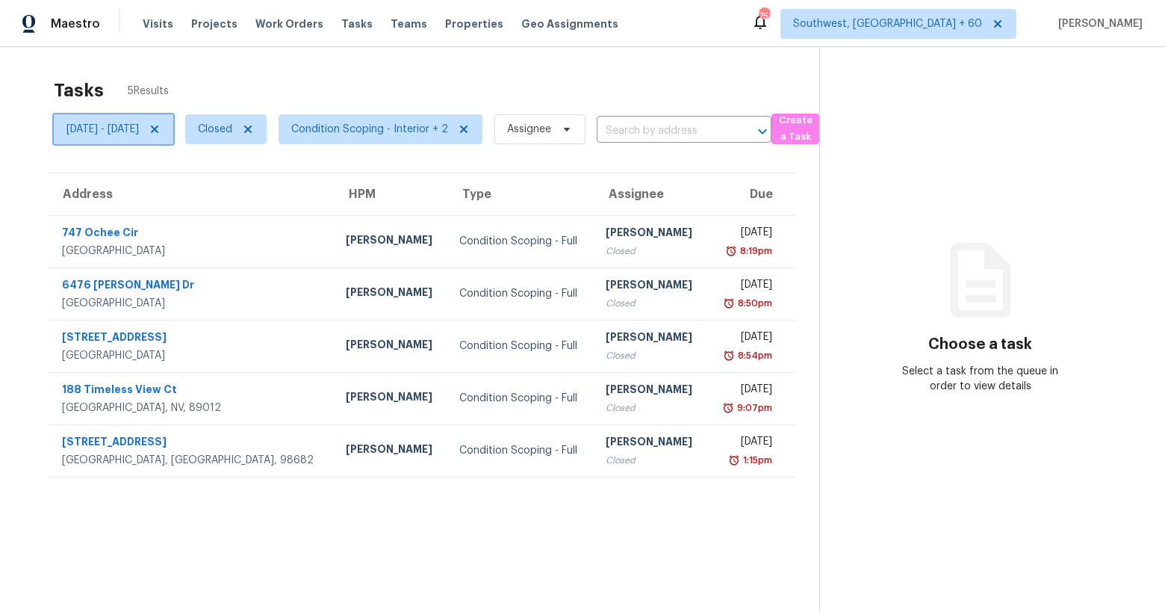
click at [135, 134] on span "[DATE] - [DATE]" at bounding box center [102, 129] width 72 height 15
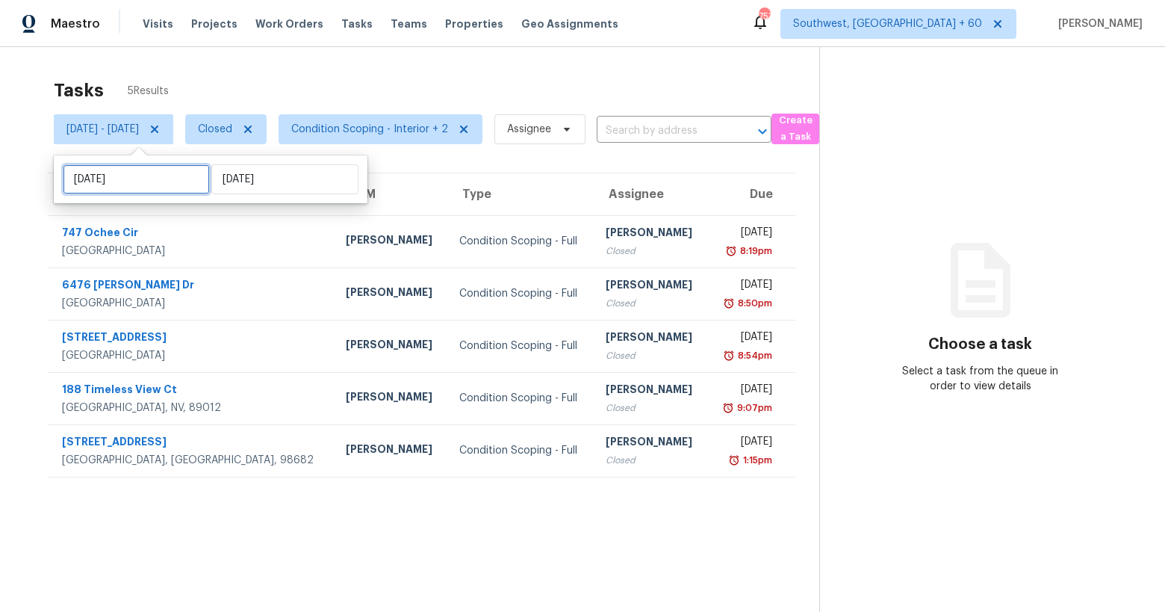
click at [164, 184] on input "[DATE]" at bounding box center [136, 179] width 147 height 30
select select "9"
select select "2025"
select select "10"
select select "2025"
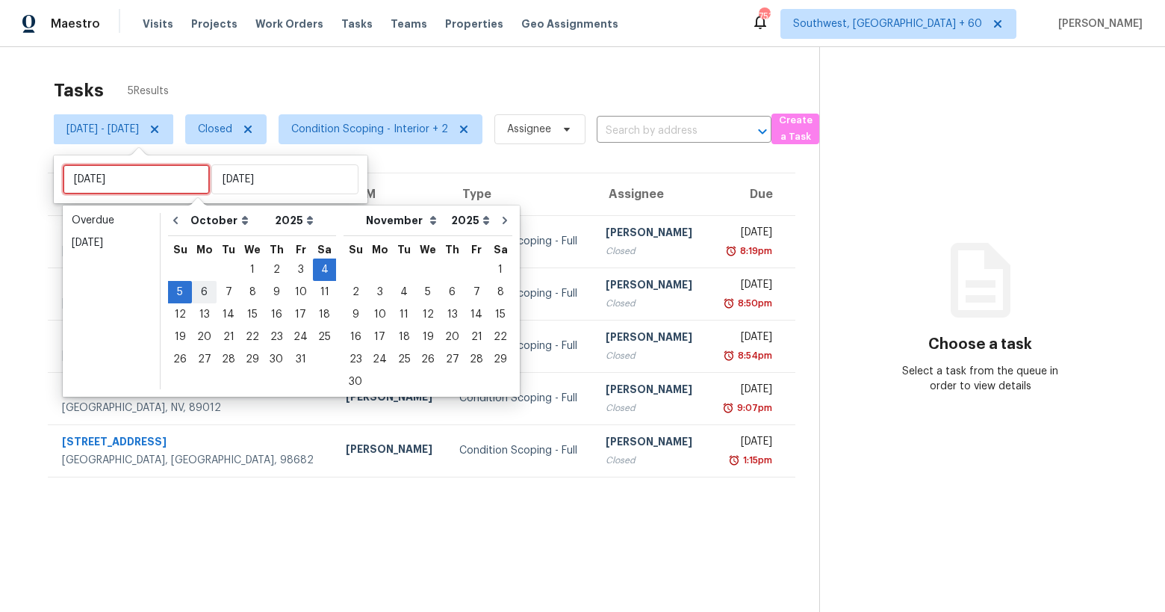
type input "[DATE]"
click at [294, 269] on div "3" at bounding box center [300, 269] width 25 height 21
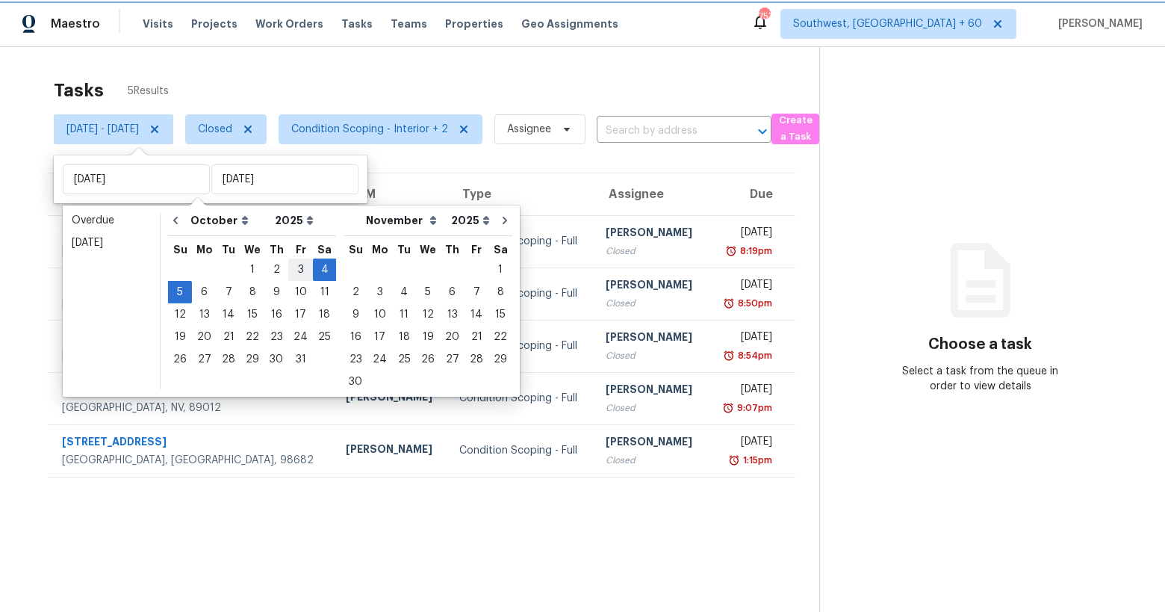
type input "[DATE]"
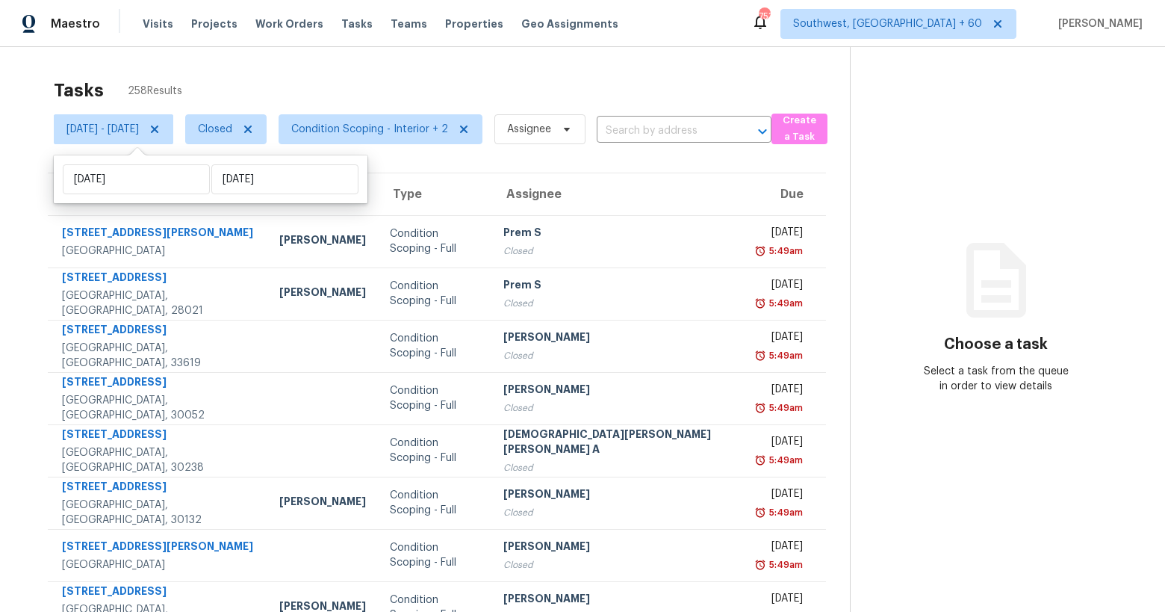
click at [332, 78] on div "Tasks 258 Results" at bounding box center [452, 90] width 796 height 39
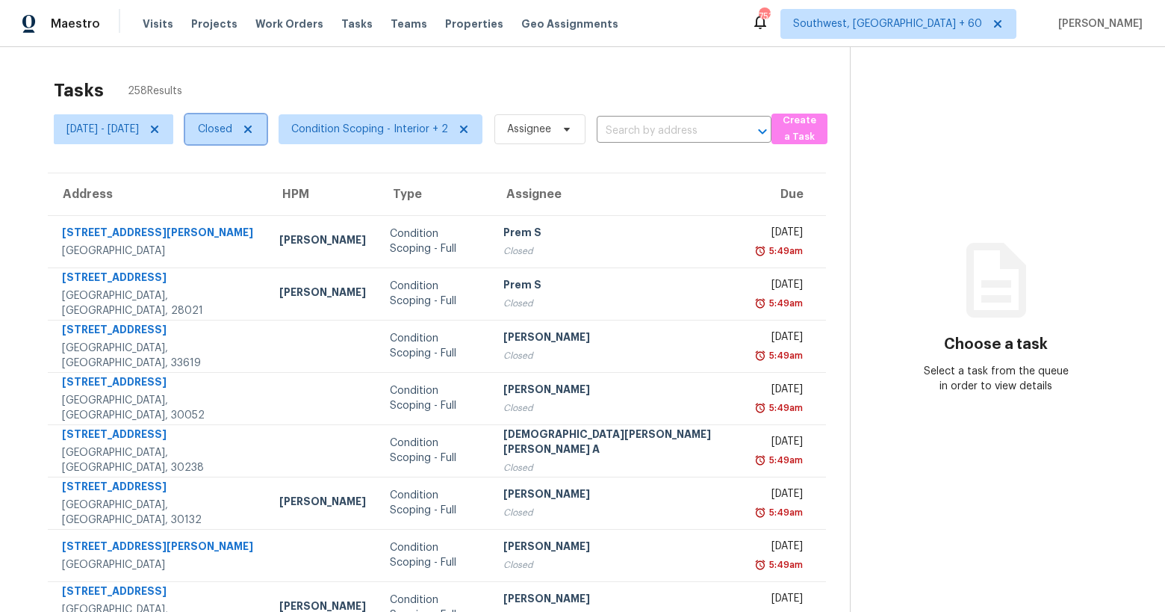
click at [267, 131] on span "Closed" at bounding box center [225, 129] width 81 height 30
click at [281, 189] on label "Open" at bounding box center [265, 192] width 47 height 15
click at [252, 189] on input "Open" at bounding box center [247, 190] width 10 height 10
checkbox input "true"
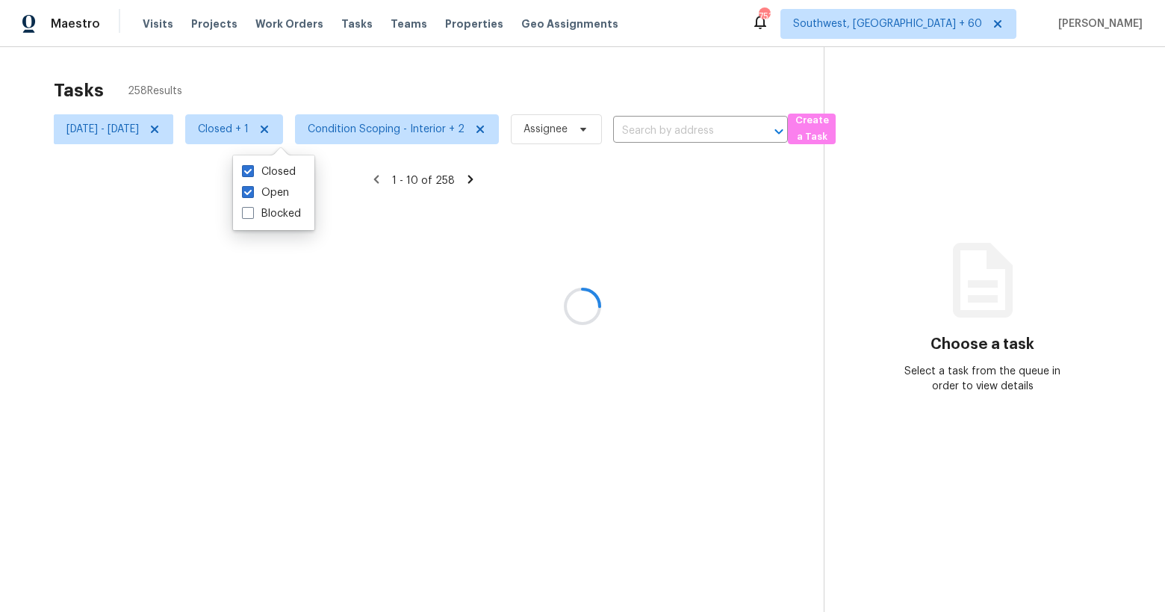
click at [205, 129] on div at bounding box center [582, 306] width 1165 height 612
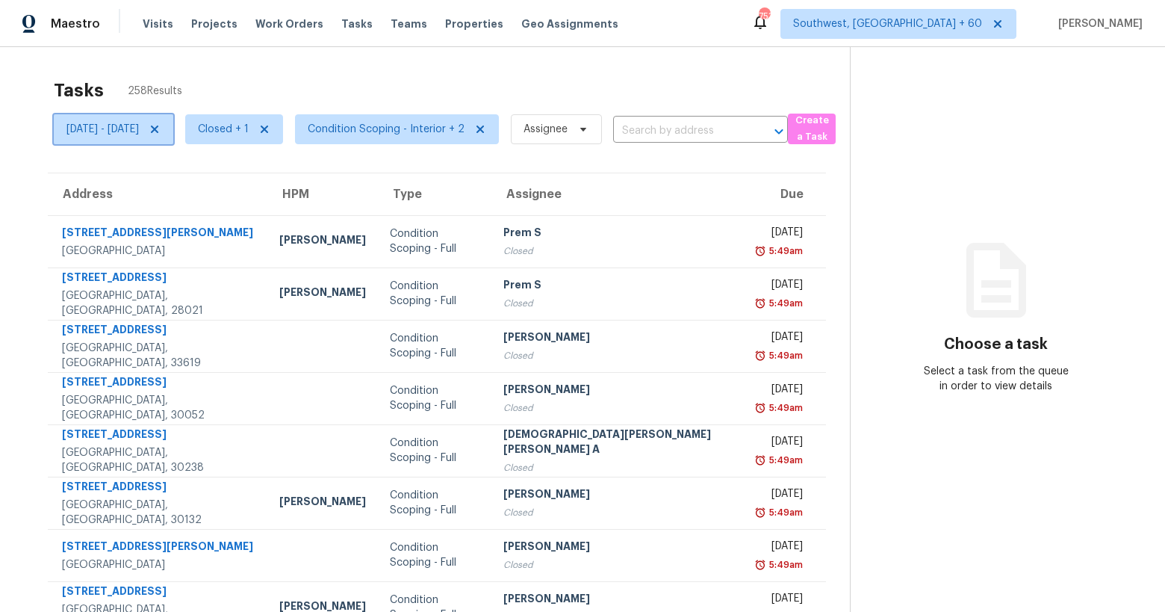
click at [158, 129] on icon at bounding box center [154, 128] width 7 height 7
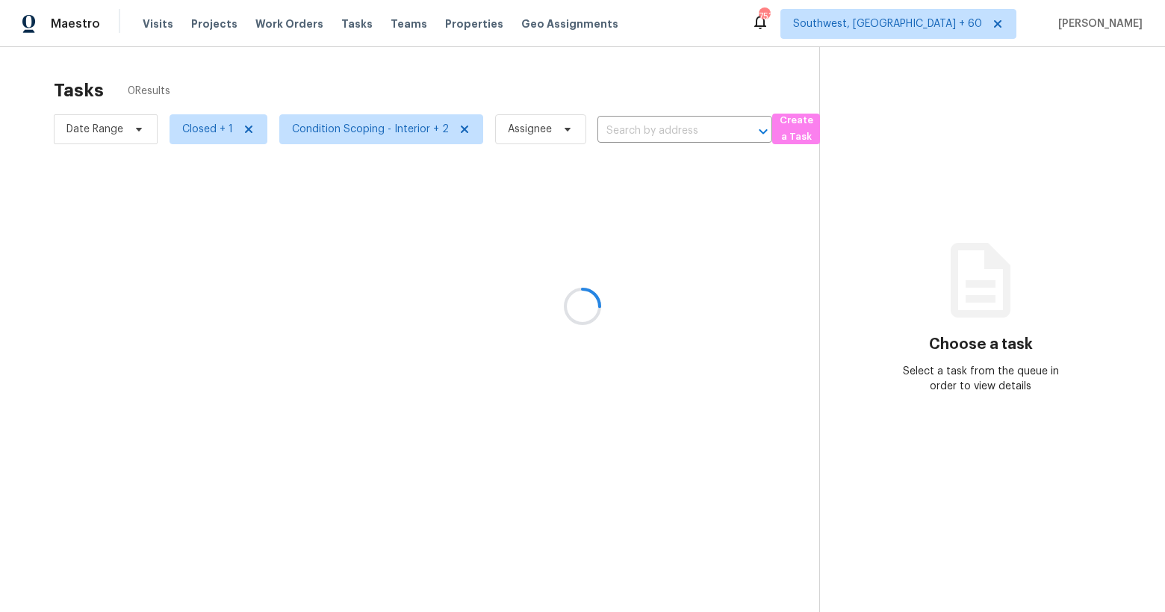
click at [227, 81] on div at bounding box center [582, 306] width 1165 height 612
click at [344, 132] on div at bounding box center [582, 306] width 1165 height 612
click at [376, 133] on div at bounding box center [582, 306] width 1165 height 612
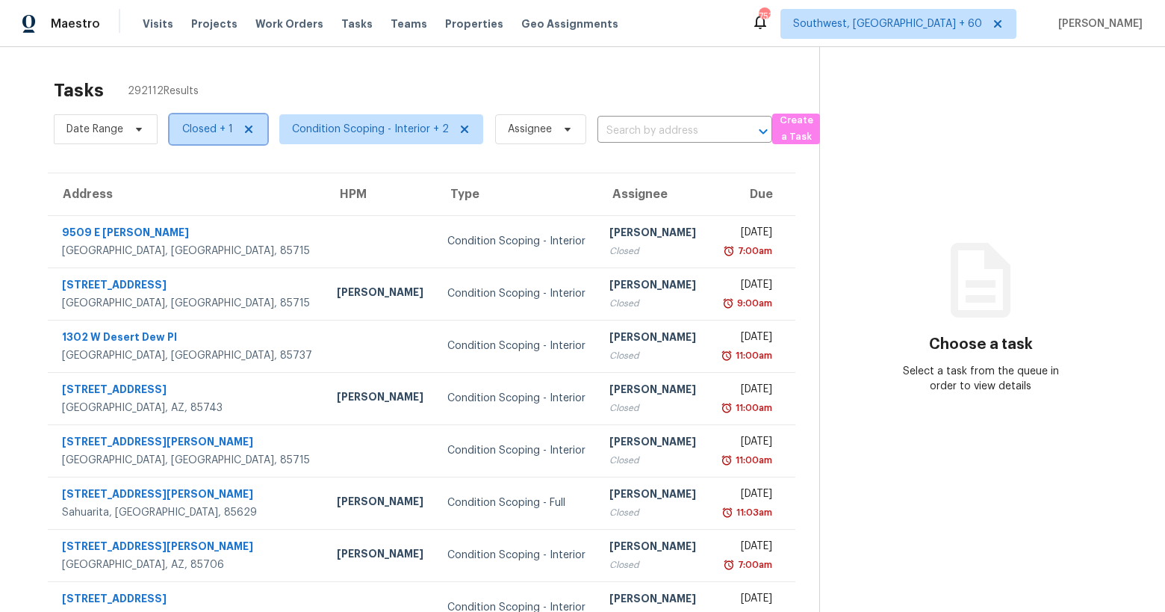
click at [202, 136] on span "Closed + 1" at bounding box center [207, 129] width 51 height 15
click at [202, 193] on label "Closed" at bounding box center [205, 192] width 54 height 15
click at [187, 193] on input "Closed" at bounding box center [183, 190] width 10 height 10
checkbox input "false"
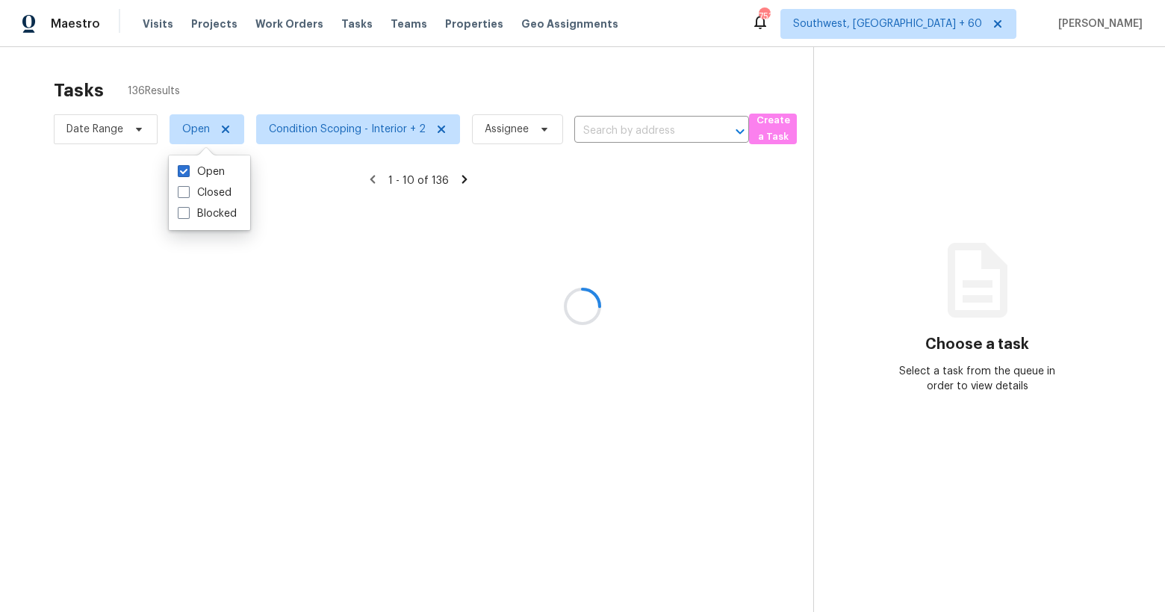
click at [352, 63] on div at bounding box center [582, 306] width 1165 height 612
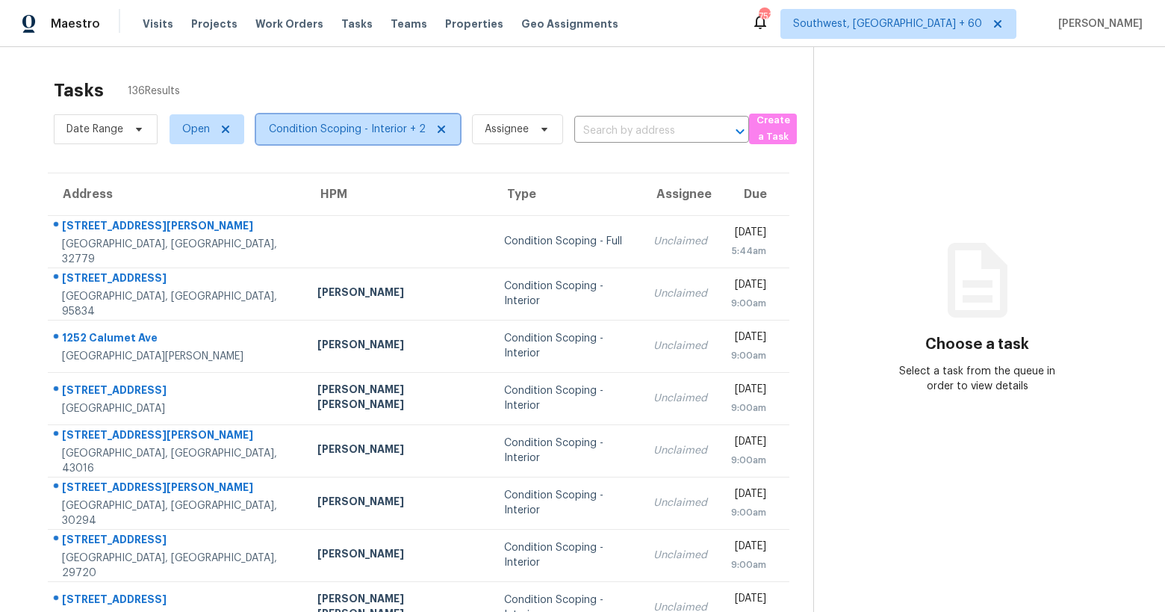
click at [378, 140] on span "Condition Scoping - Interior + 2" at bounding box center [358, 129] width 204 height 30
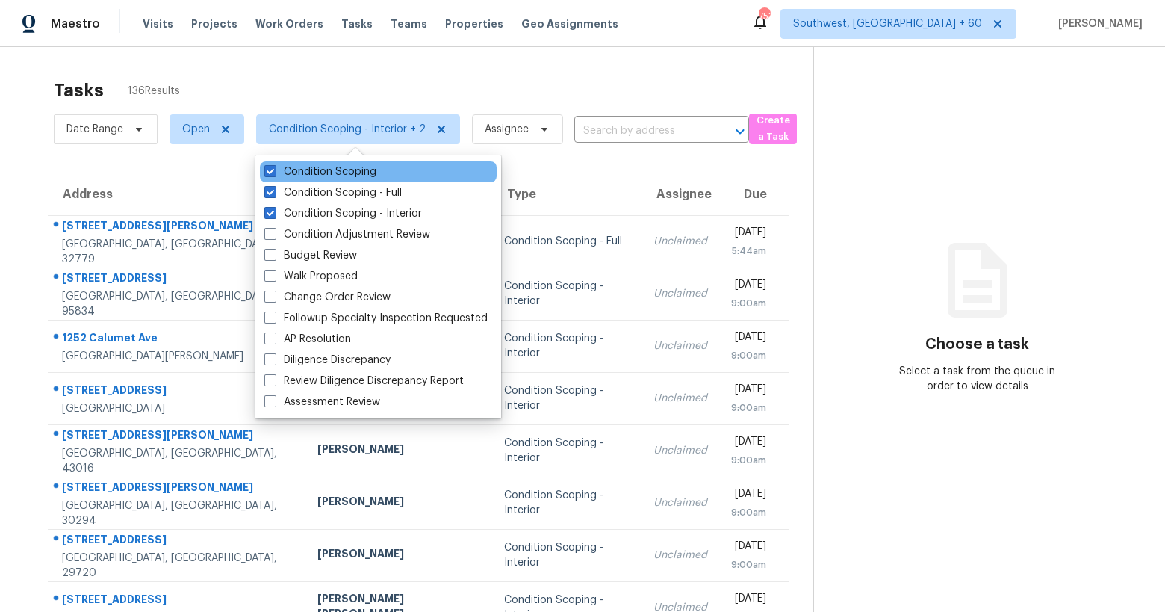
click at [356, 180] on div "Condition Scoping" at bounding box center [378, 171] width 237 height 21
click at [341, 170] on label "Condition Scoping" at bounding box center [320, 171] width 112 height 15
click at [274, 170] on input "Condition Scoping" at bounding box center [269, 169] width 10 height 10
checkbox input "false"
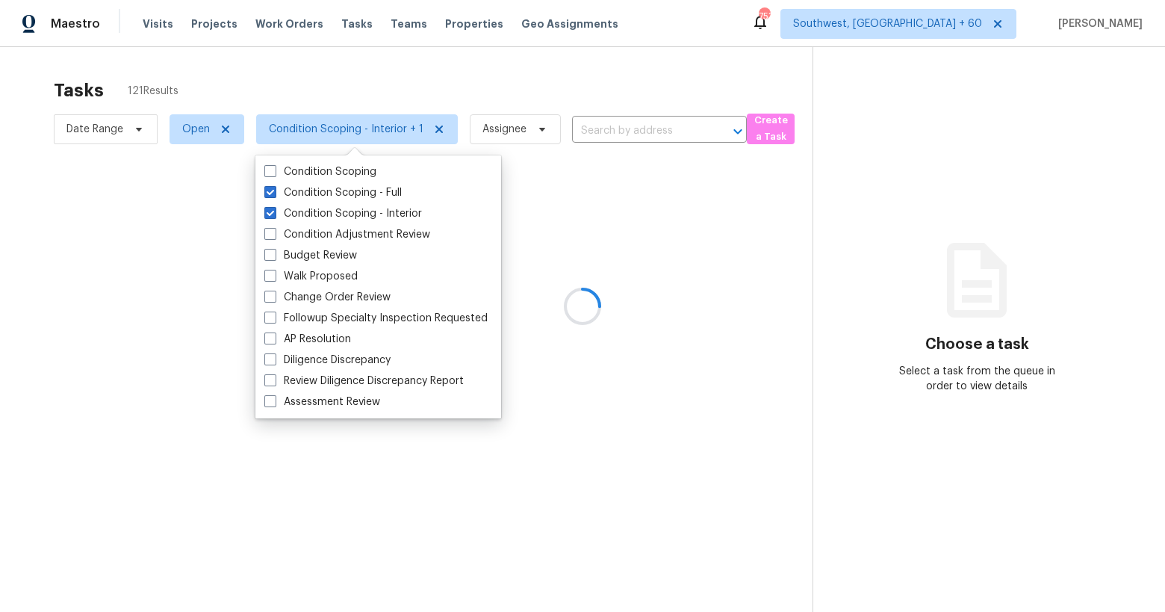
click at [309, 85] on div at bounding box center [582, 306] width 1165 height 612
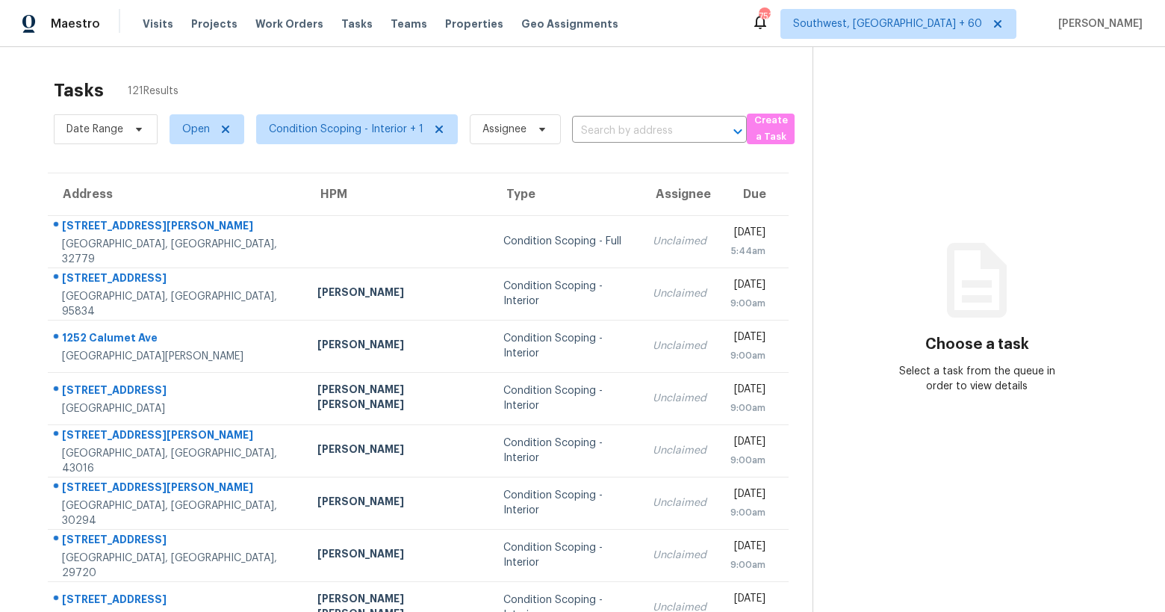
click at [331, 113] on span "Condition Scoping - Interior + 1" at bounding box center [351, 129] width 214 height 39
click at [328, 131] on span "Condition Scoping - Interior + 1" at bounding box center [346, 129] width 155 height 15
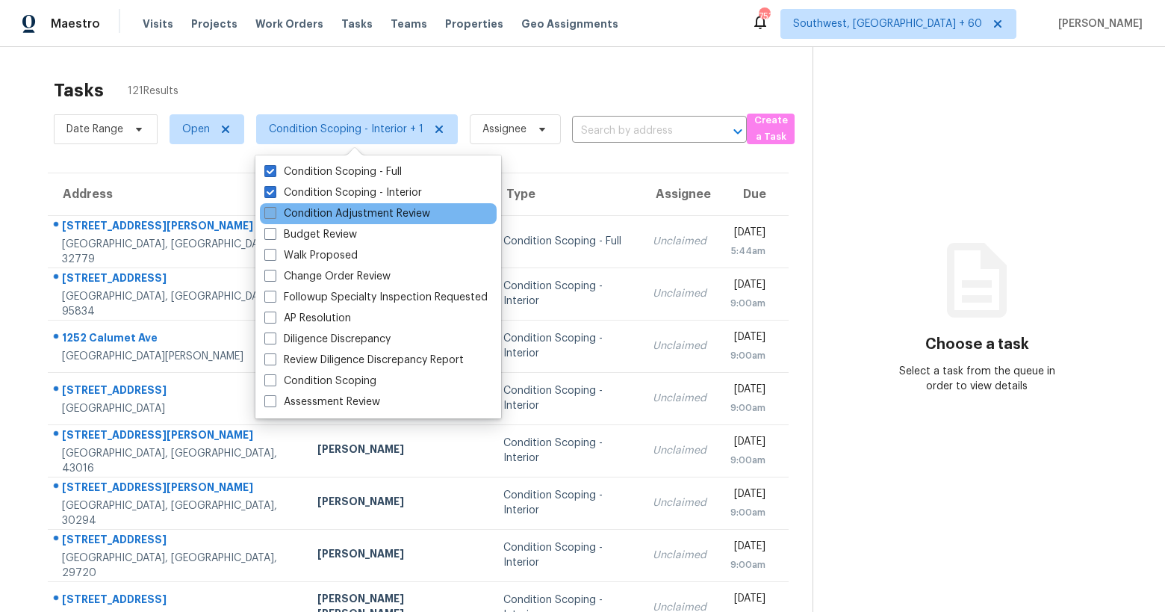
click at [322, 207] on label "Condition Adjustment Review" at bounding box center [347, 213] width 166 height 15
click at [274, 207] on input "Condition Adjustment Review" at bounding box center [269, 211] width 10 height 10
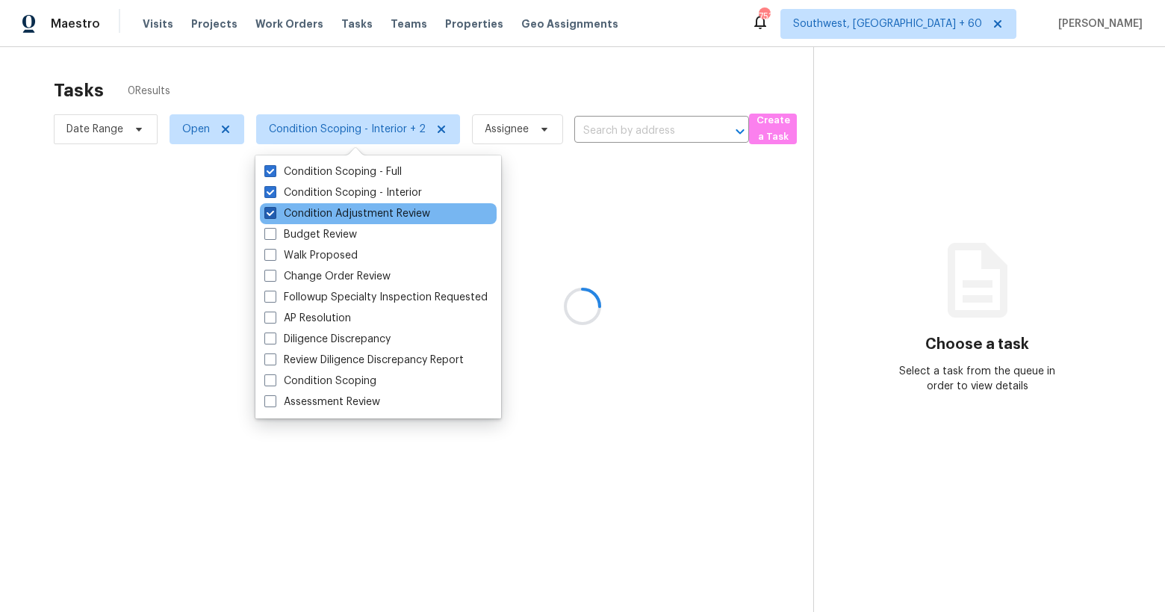
click at [322, 207] on label "Condition Adjustment Review" at bounding box center [347, 213] width 166 height 15
click at [274, 207] on input "Condition Adjustment Review" at bounding box center [269, 211] width 10 height 10
checkbox input "false"
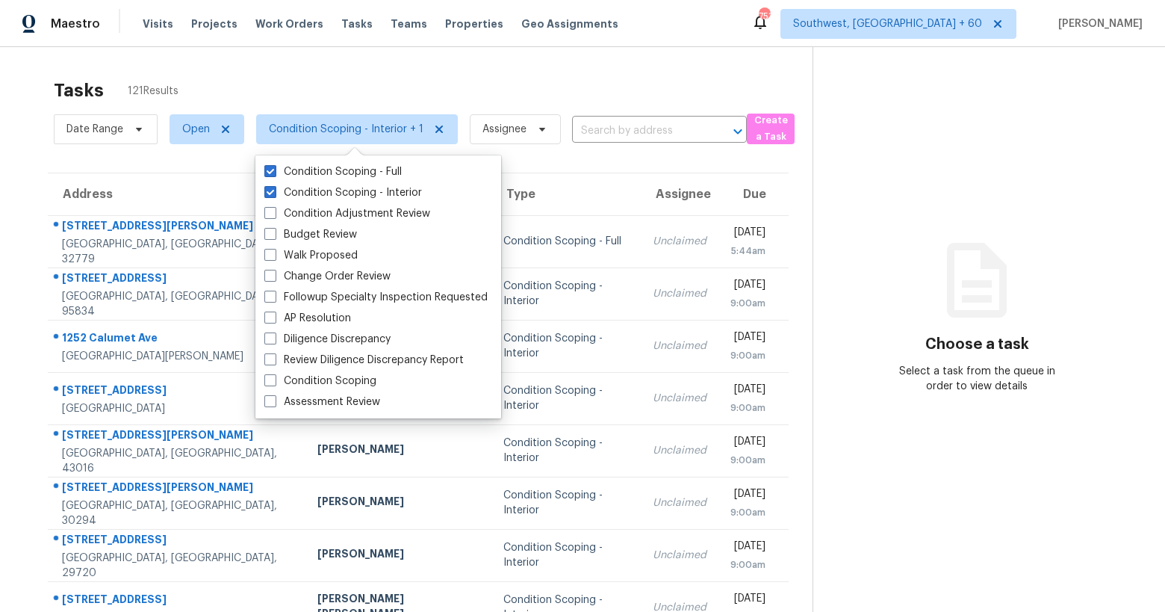
click at [296, 85] on div "Tasks 121 Results" at bounding box center [433, 90] width 759 height 39
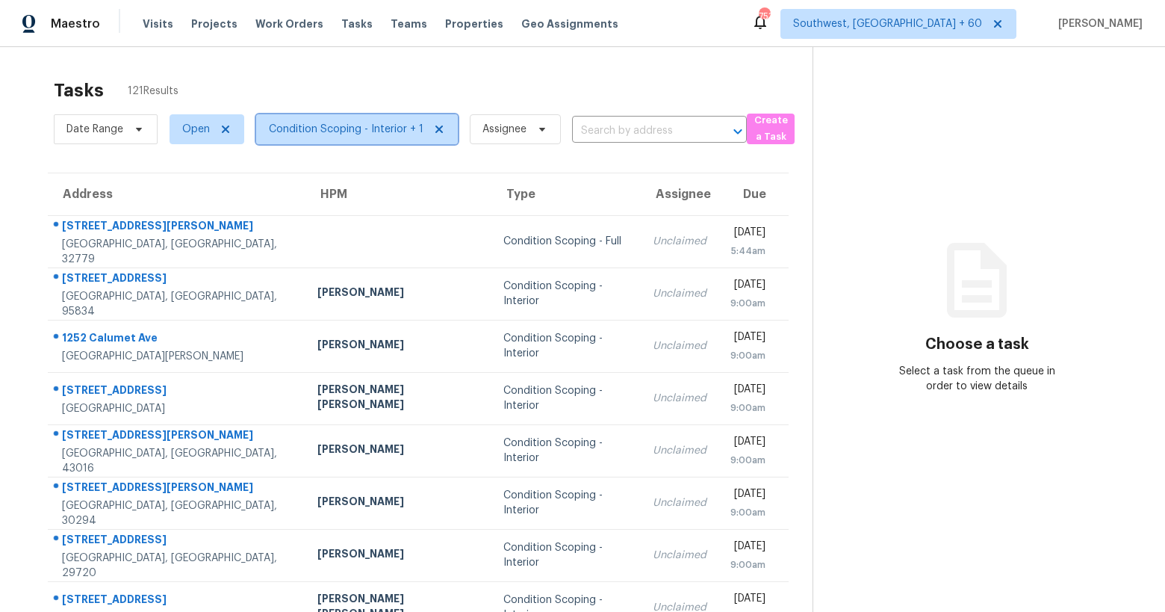
click at [373, 128] on span "Condition Scoping - Interior + 1" at bounding box center [346, 129] width 155 height 15
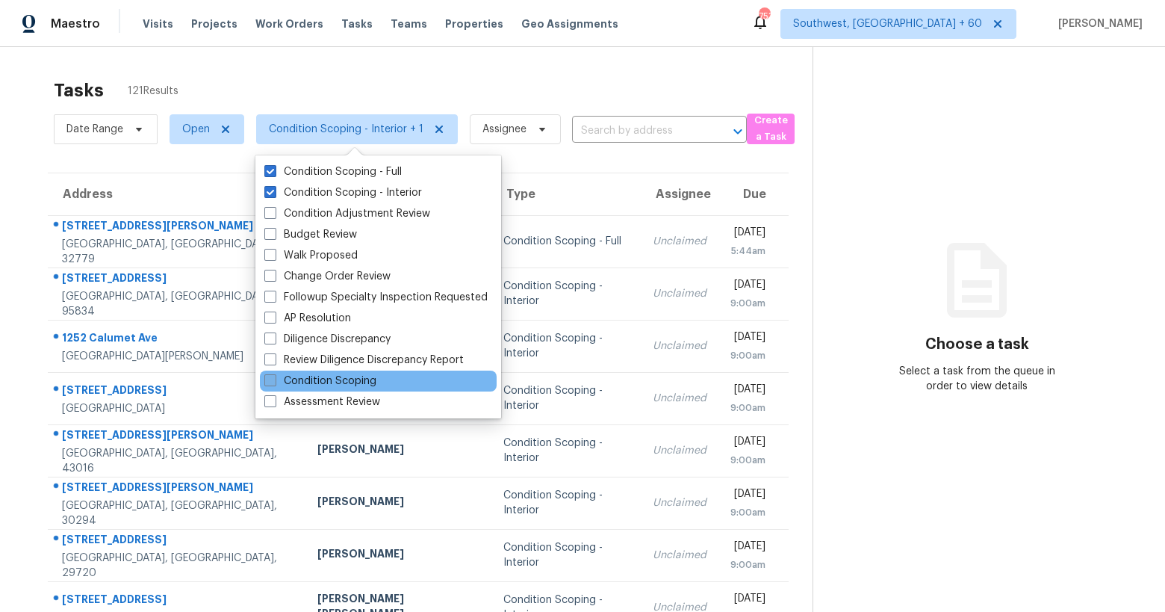
click at [372, 376] on label "Condition Scoping" at bounding box center [320, 380] width 112 height 15
click at [274, 376] on input "Condition Scoping" at bounding box center [269, 378] width 10 height 10
checkbox input "true"
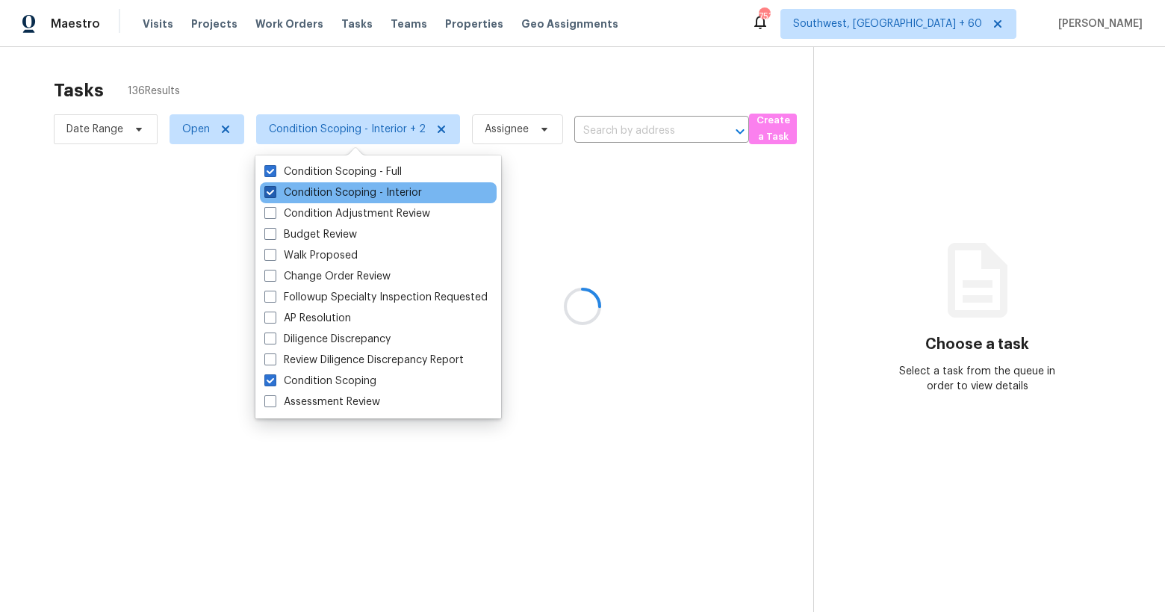
click at [323, 197] on label "Condition Scoping - Interior" at bounding box center [343, 192] width 158 height 15
click at [274, 195] on input "Condition Scoping - Interior" at bounding box center [269, 190] width 10 height 10
checkbox input "false"
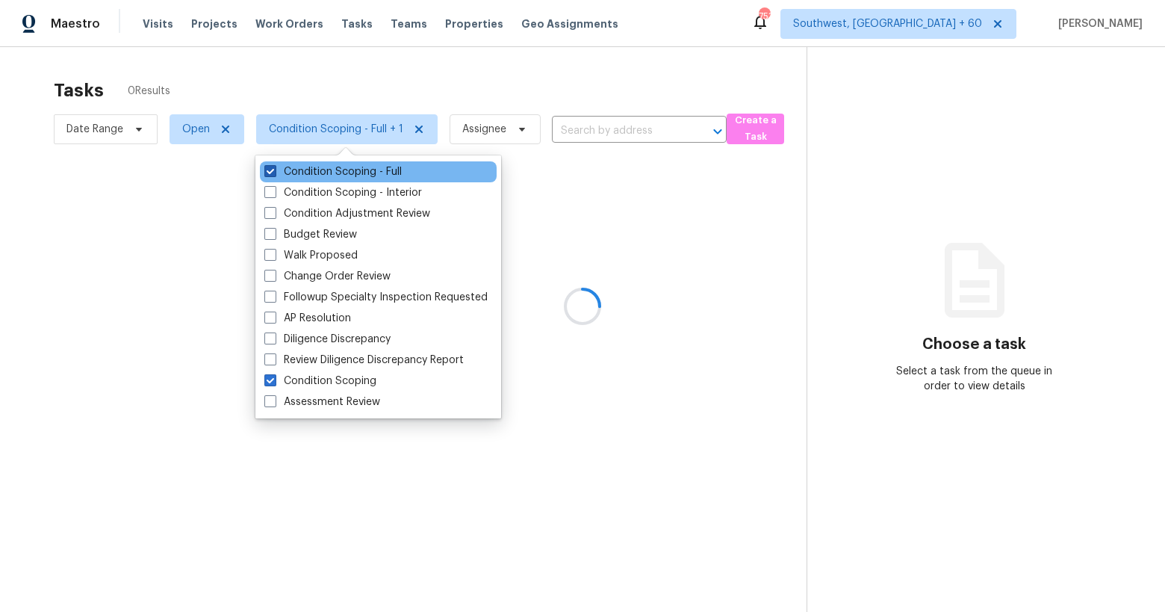
click at [318, 173] on label "Condition Scoping - Full" at bounding box center [332, 171] width 137 height 15
click at [274, 173] on input "Condition Scoping - Full" at bounding box center [269, 169] width 10 height 10
checkbox input "false"
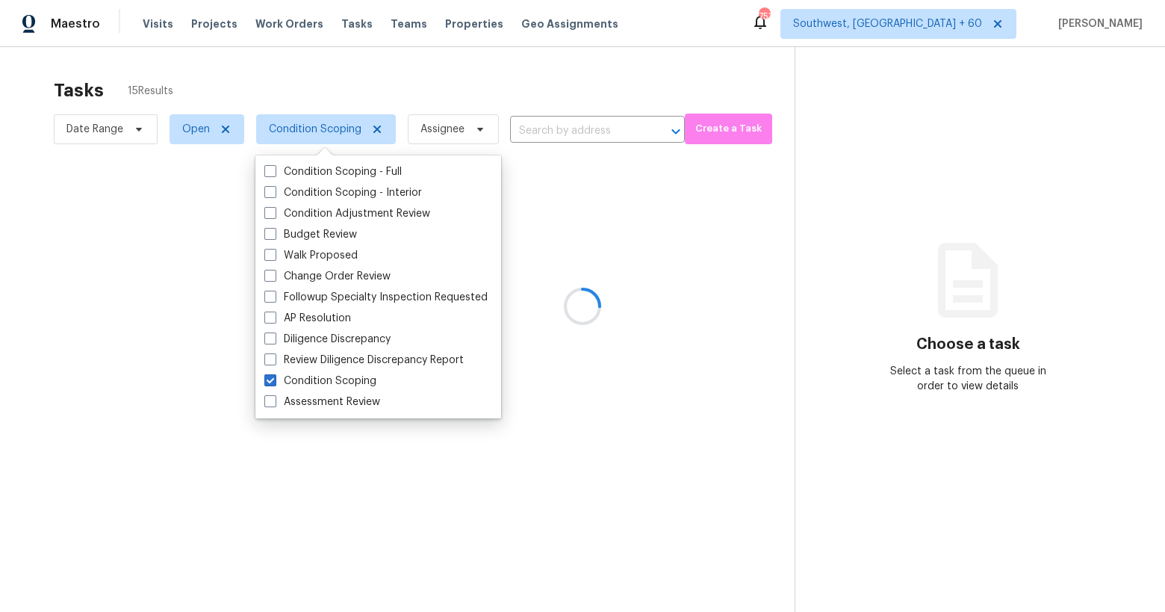
click at [312, 98] on div at bounding box center [582, 306] width 1165 height 612
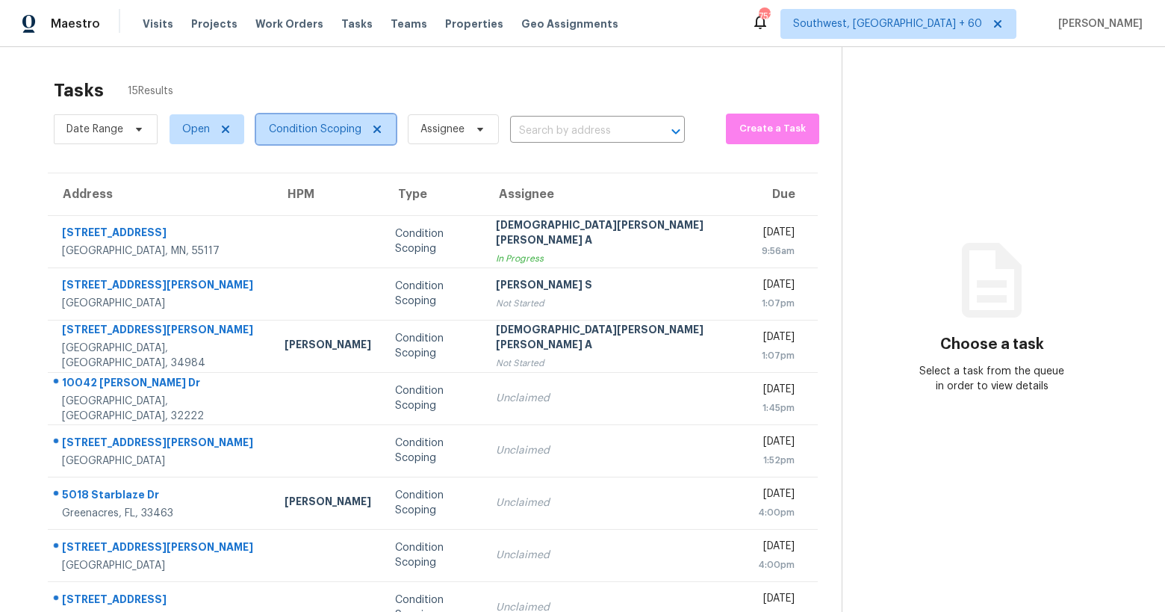
click at [335, 125] on span "Condition Scoping" at bounding box center [315, 129] width 93 height 15
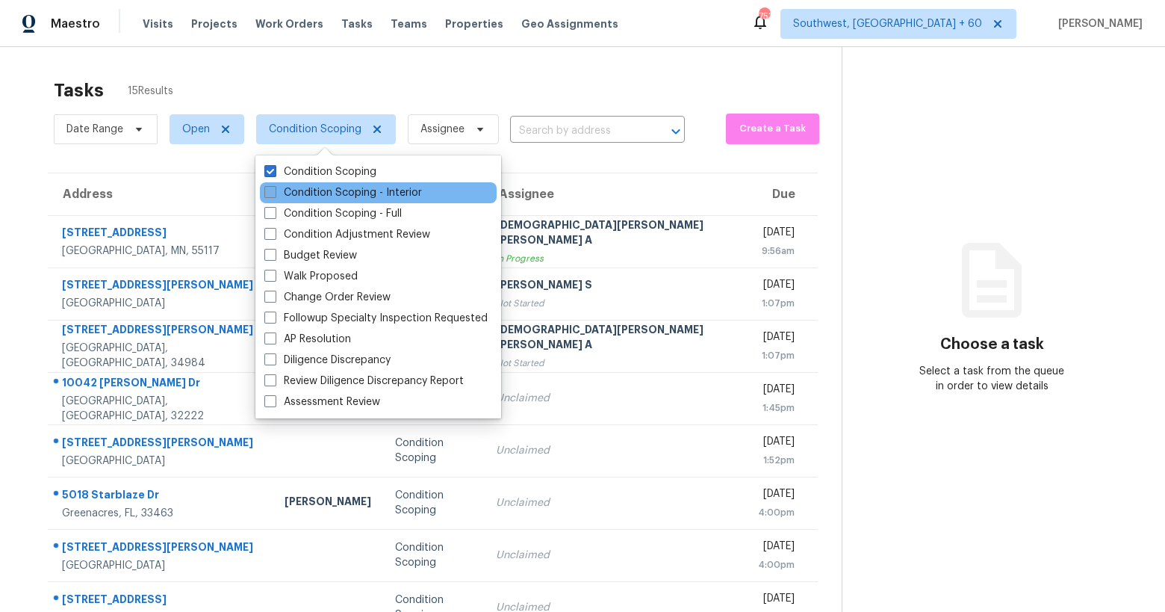
click at [329, 198] on label "Condition Scoping - Interior" at bounding box center [343, 192] width 158 height 15
click at [274, 195] on input "Condition Scoping - Interior" at bounding box center [269, 190] width 10 height 10
checkbox input "true"
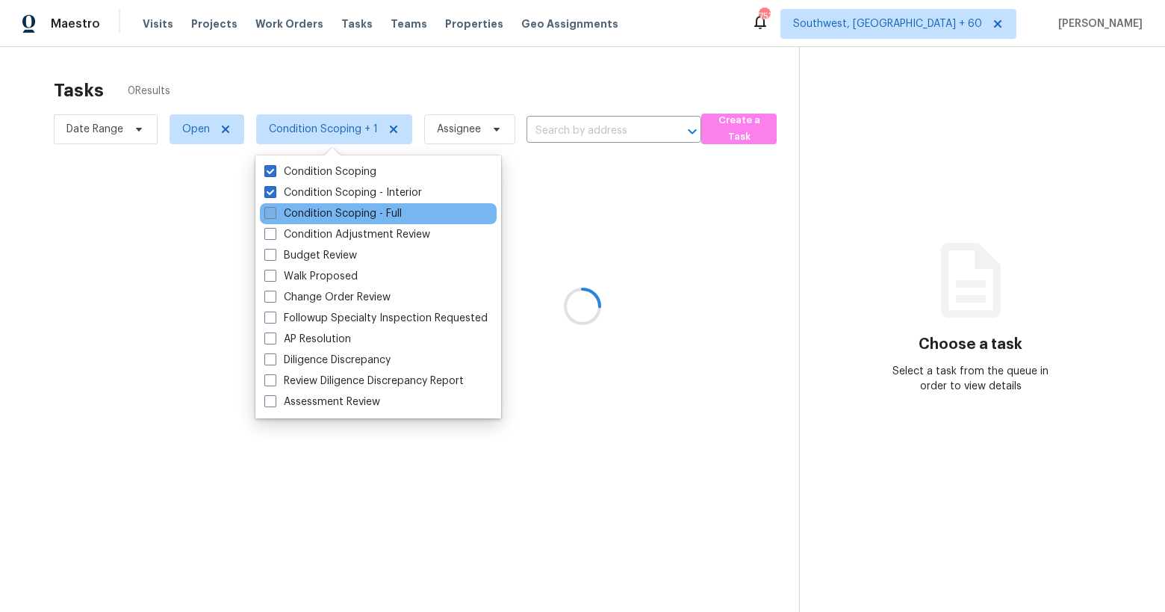
click at [326, 210] on label "Condition Scoping - Full" at bounding box center [332, 213] width 137 height 15
click at [274, 210] on input "Condition Scoping - Full" at bounding box center [269, 211] width 10 height 10
checkbox input "true"
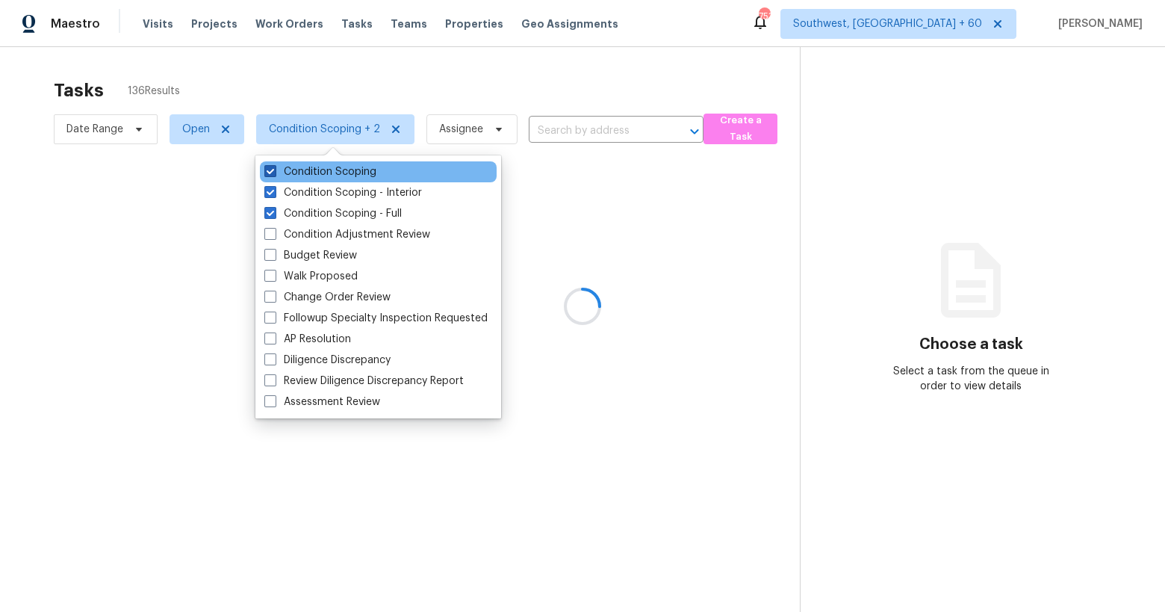
click at [310, 176] on label "Condition Scoping" at bounding box center [320, 171] width 112 height 15
click at [274, 174] on input "Condition Scoping" at bounding box center [269, 169] width 10 height 10
checkbox input "false"
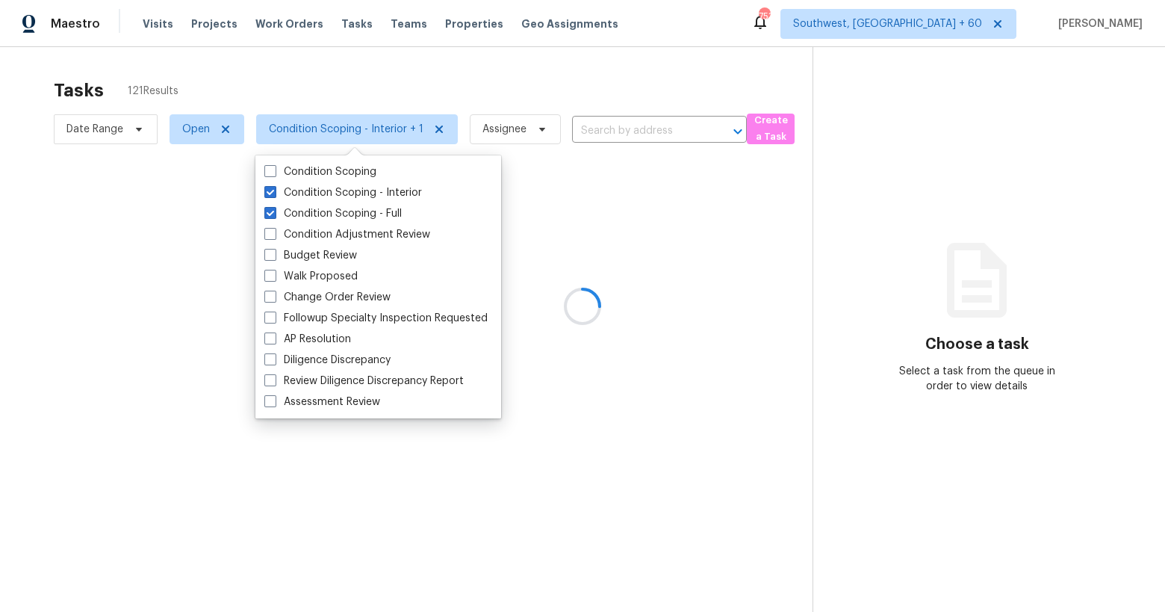
click at [251, 90] on div at bounding box center [582, 306] width 1165 height 612
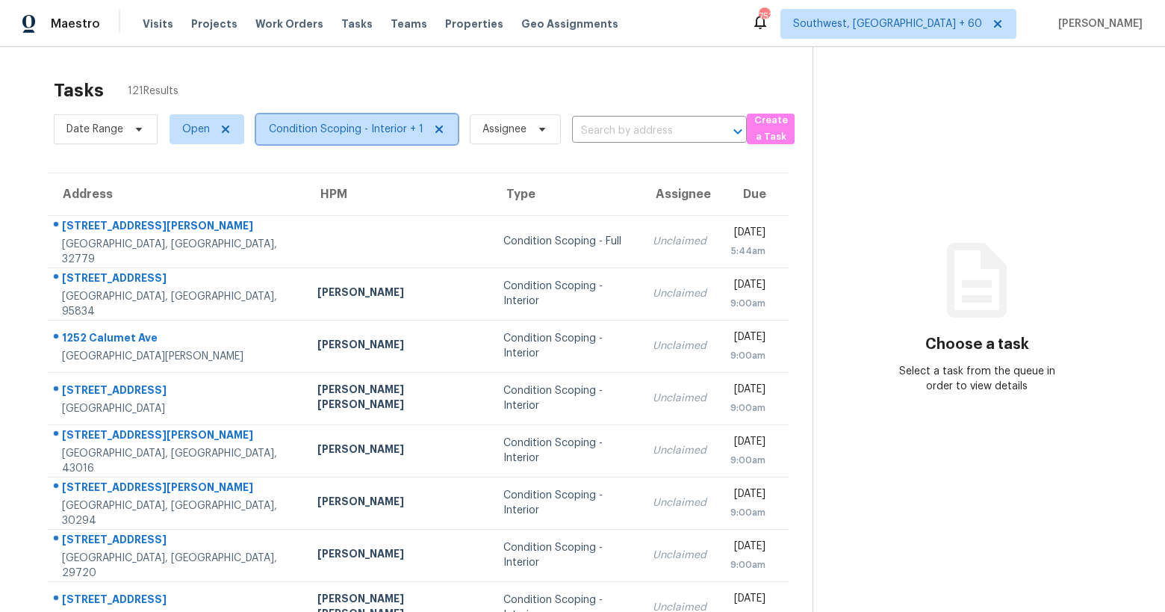
click at [376, 127] on span "Condition Scoping - Interior + 1" at bounding box center [346, 129] width 155 height 15
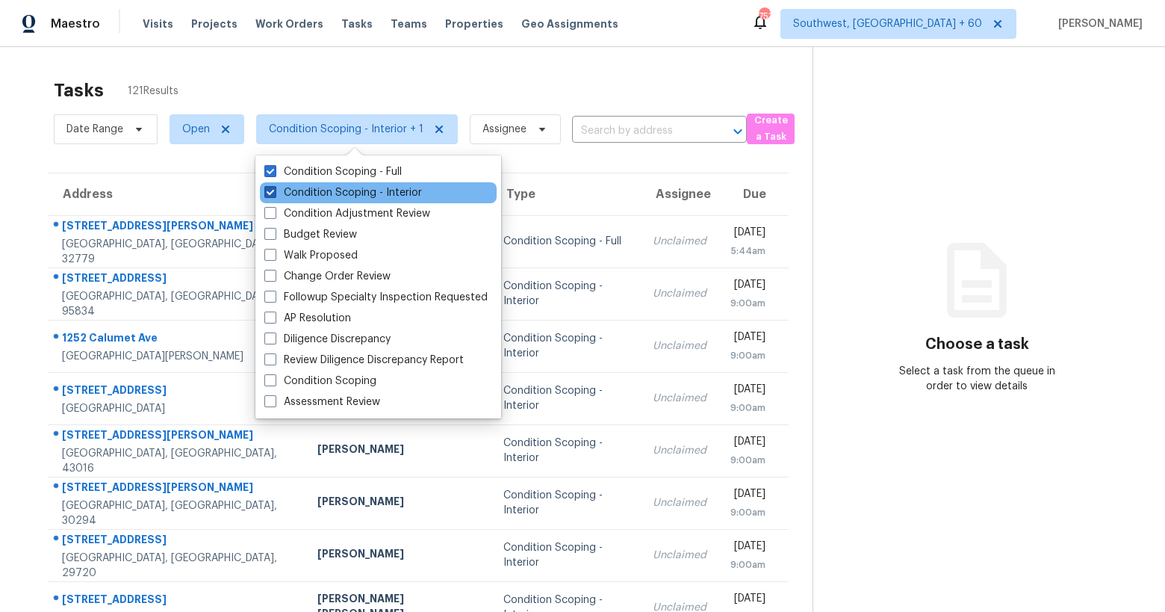
click at [367, 193] on label "Condition Scoping - Interior" at bounding box center [343, 192] width 158 height 15
click at [274, 193] on input "Condition Scoping - Interior" at bounding box center [269, 190] width 10 height 10
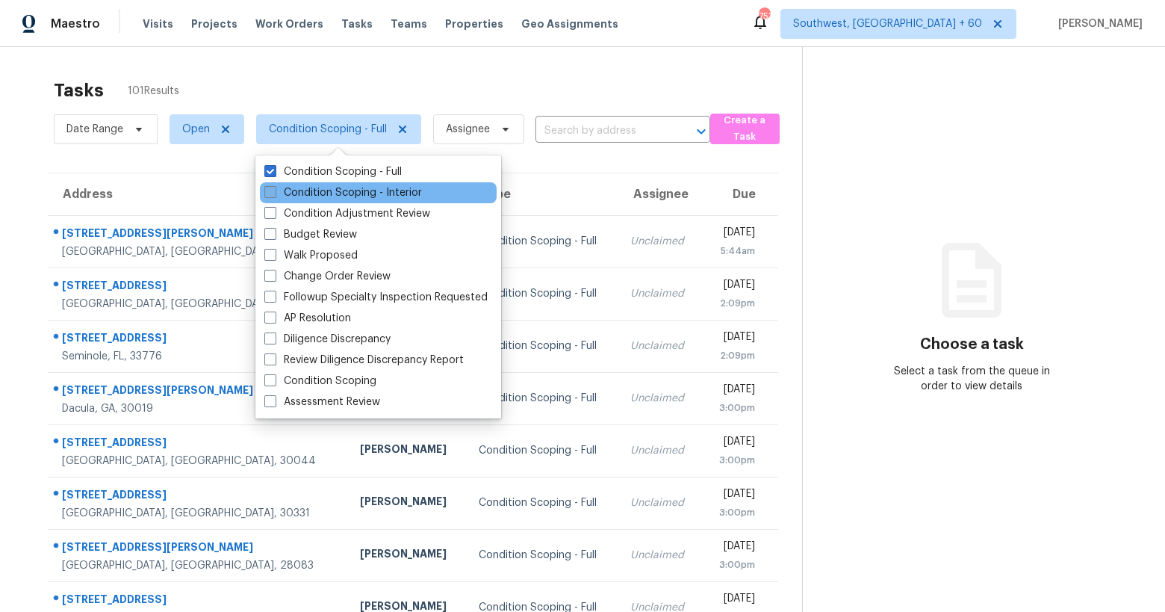
click at [367, 193] on label "Condition Scoping - Interior" at bounding box center [343, 192] width 158 height 15
click at [274, 193] on input "Condition Scoping - Interior" at bounding box center [269, 190] width 10 height 10
checkbox input "true"
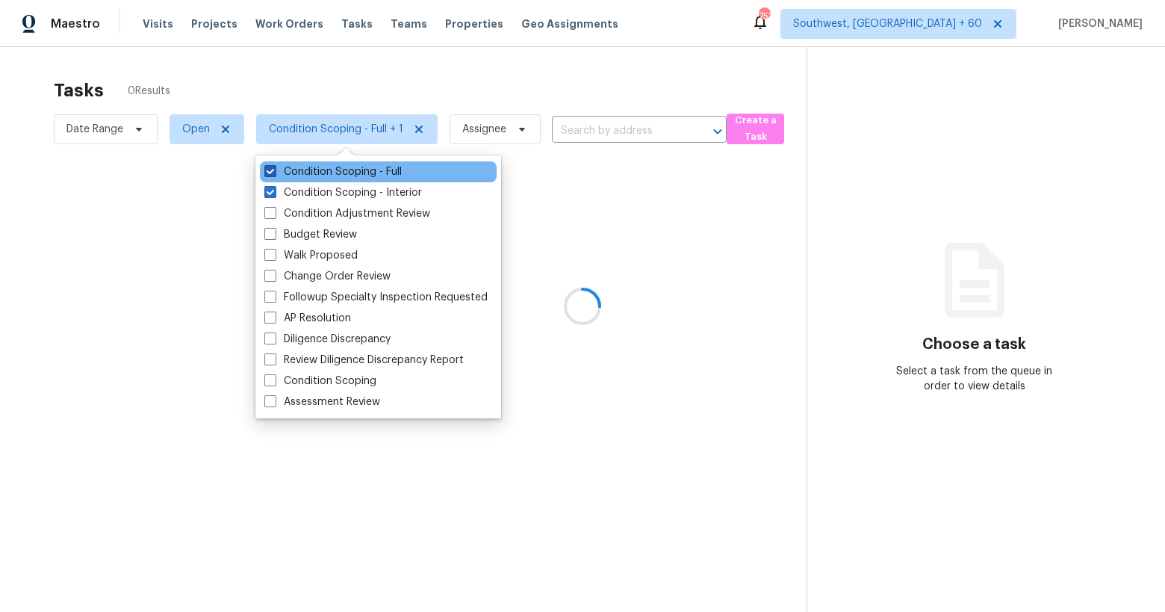
click at [355, 173] on label "Condition Scoping - Full" at bounding box center [332, 171] width 137 height 15
click at [274, 173] on input "Condition Scoping - Full" at bounding box center [269, 169] width 10 height 10
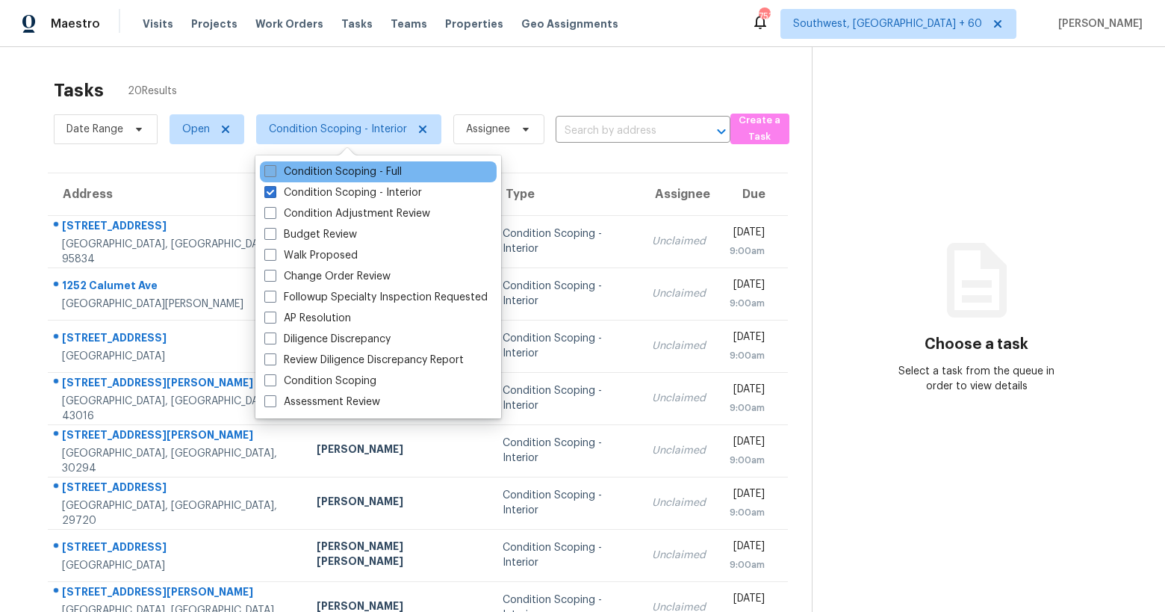
click at [355, 173] on label "Condition Scoping - Full" at bounding box center [332, 171] width 137 height 15
click at [274, 173] on input "Condition Scoping - Full" at bounding box center [269, 169] width 10 height 10
checkbox input "true"
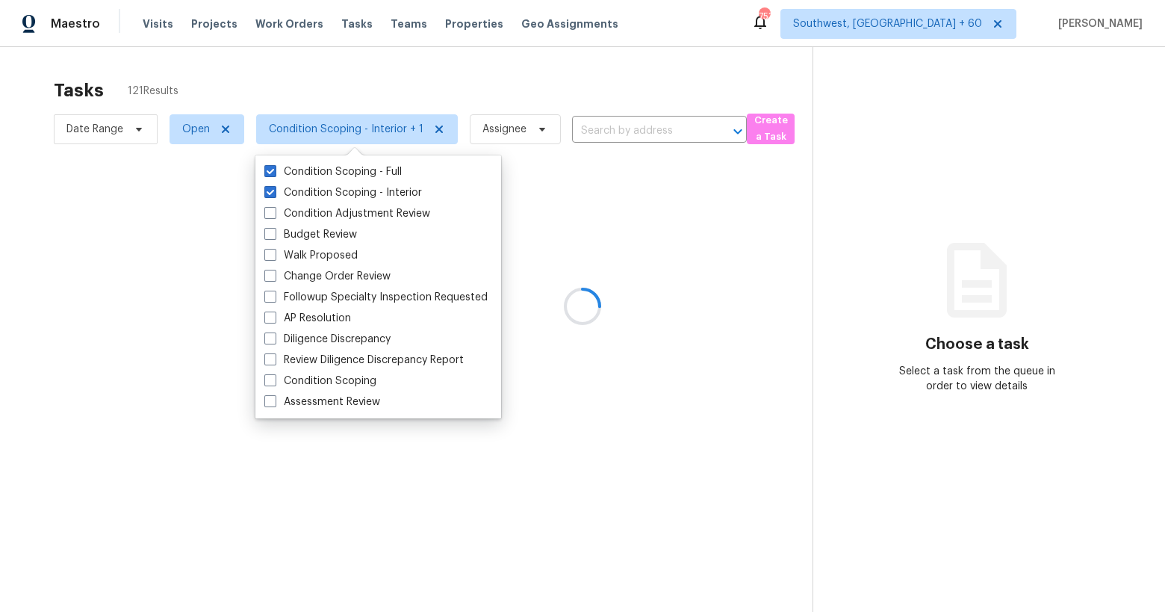
click at [262, 76] on div at bounding box center [582, 306] width 1165 height 612
